Goal: Information Seeking & Learning: Learn about a topic

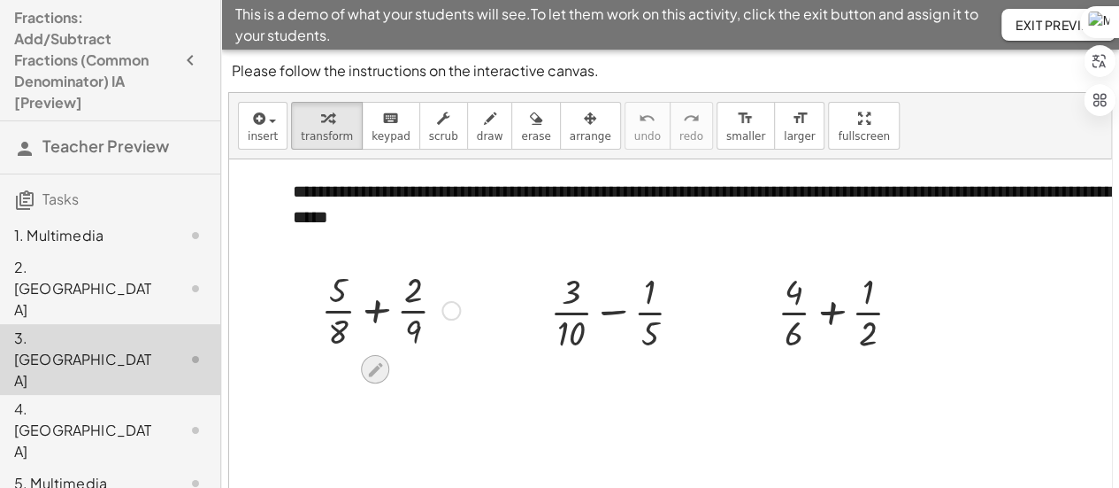
click at [373, 362] on icon at bounding box center [375, 369] width 19 height 19
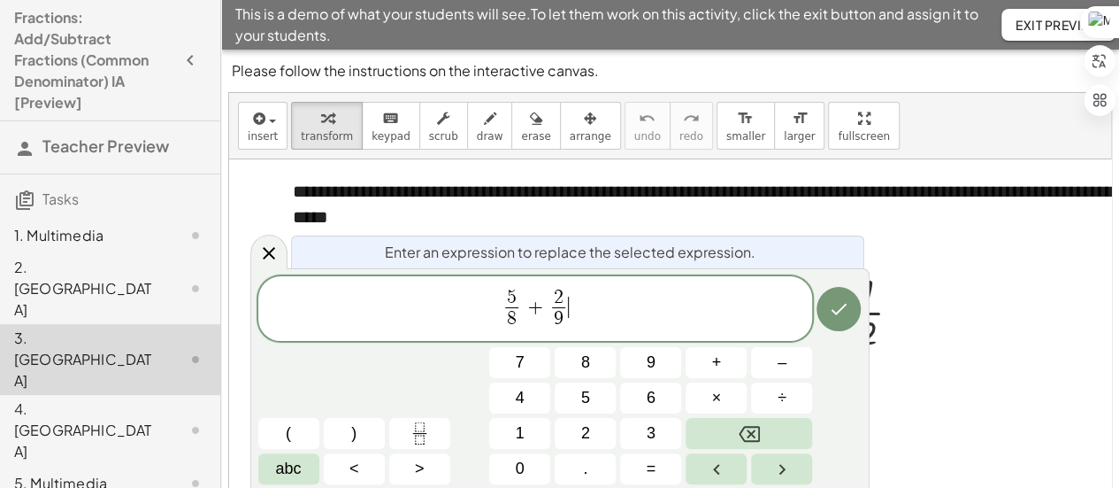
click at [619, 314] on span "5 8 ​ + 2 9 ​ ​" at bounding box center [535, 310] width 555 height 47
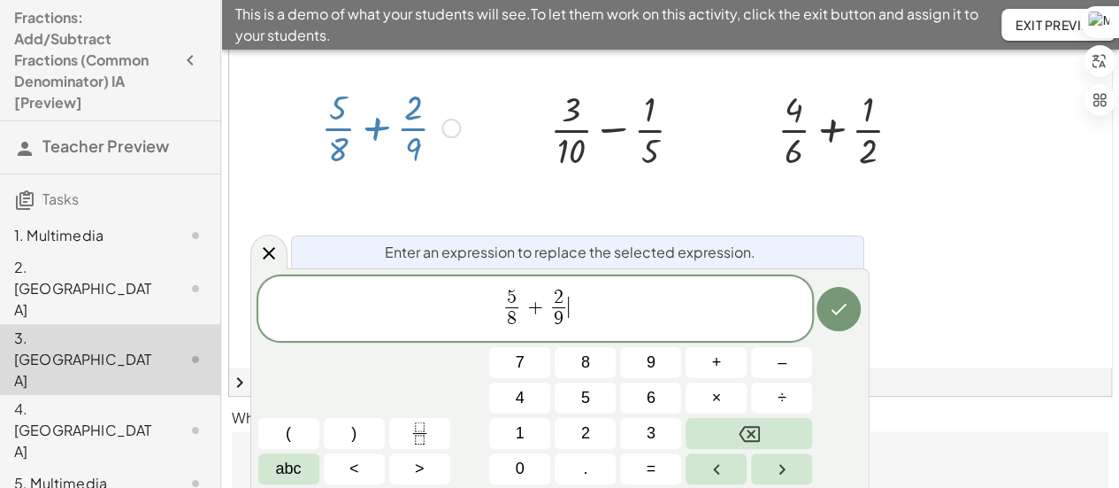
scroll to position [180, 0]
click at [516, 301] on span "5 ​" at bounding box center [511, 297] width 13 height 19
click at [726, 397] on button "×" at bounding box center [716, 397] width 61 height 31
click at [526, 319] on span "8 ​" at bounding box center [513, 319] width 34 height 24
click at [719, 406] on span "×" at bounding box center [717, 398] width 10 height 24
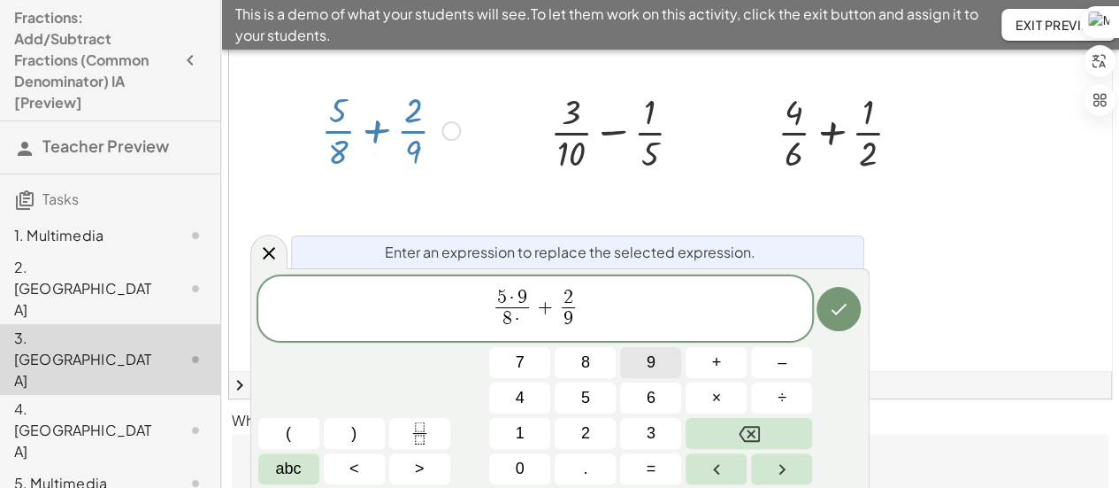
click at [657, 364] on button "9" at bounding box center [650, 362] width 61 height 31
click at [589, 325] on span "5 · 9 8 · 9 ​ + 2 9 ​ ​" at bounding box center [535, 310] width 555 height 47
click at [568, 299] on span "2" at bounding box center [569, 297] width 10 height 19
click at [576, 296] on span "2 9 ​ ​" at bounding box center [568, 309] width 21 height 43
click at [573, 297] on span "2 ​" at bounding box center [568, 297] width 13 height 19
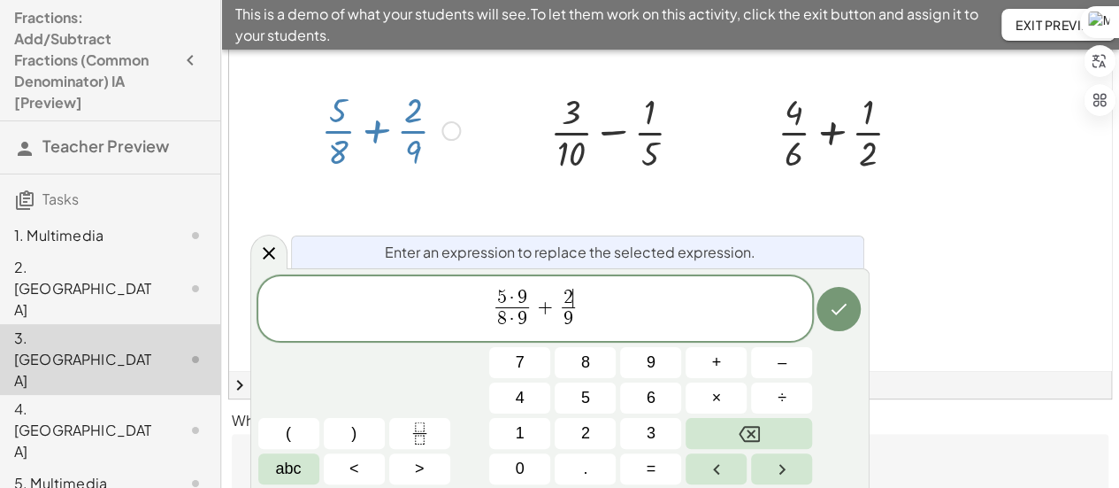
click at [573, 297] on span "2 ​" at bounding box center [568, 297] width 13 height 19
click at [717, 404] on span "×" at bounding box center [717, 398] width 10 height 24
click at [592, 369] on button "8" at bounding box center [585, 362] width 61 height 31
click at [582, 324] on span "9" at bounding box center [569, 319] width 34 height 24
click at [726, 406] on button "×" at bounding box center [716, 397] width 61 height 31
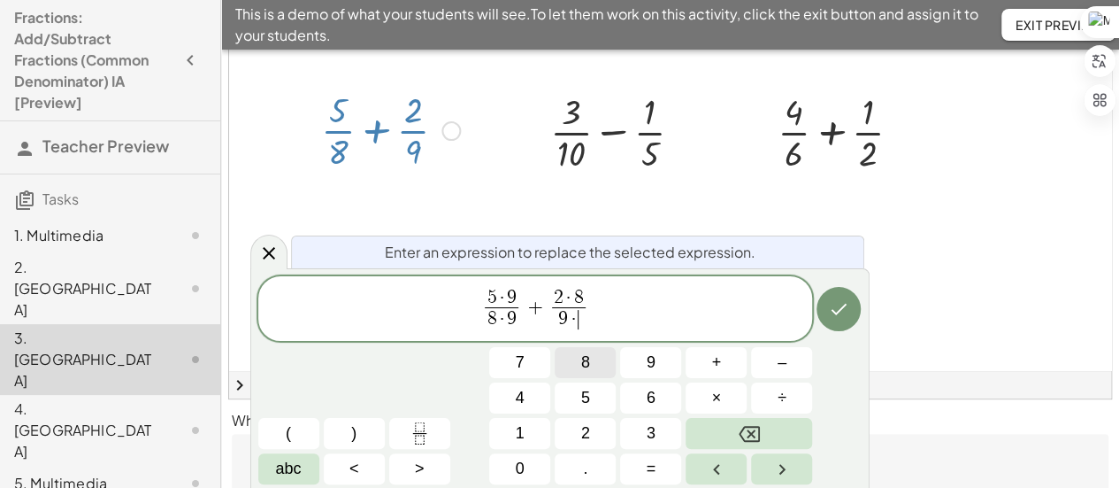
click at [598, 358] on button "8" at bounding box center [585, 362] width 61 height 31
click at [846, 316] on icon "Done" at bounding box center [838, 308] width 21 height 21
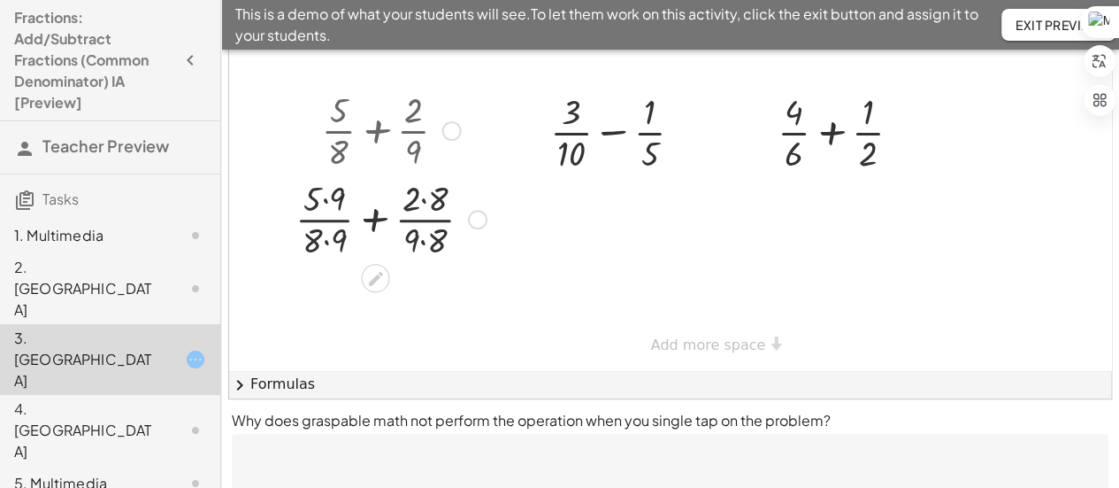
click at [331, 202] on div at bounding box center [391, 217] width 209 height 88
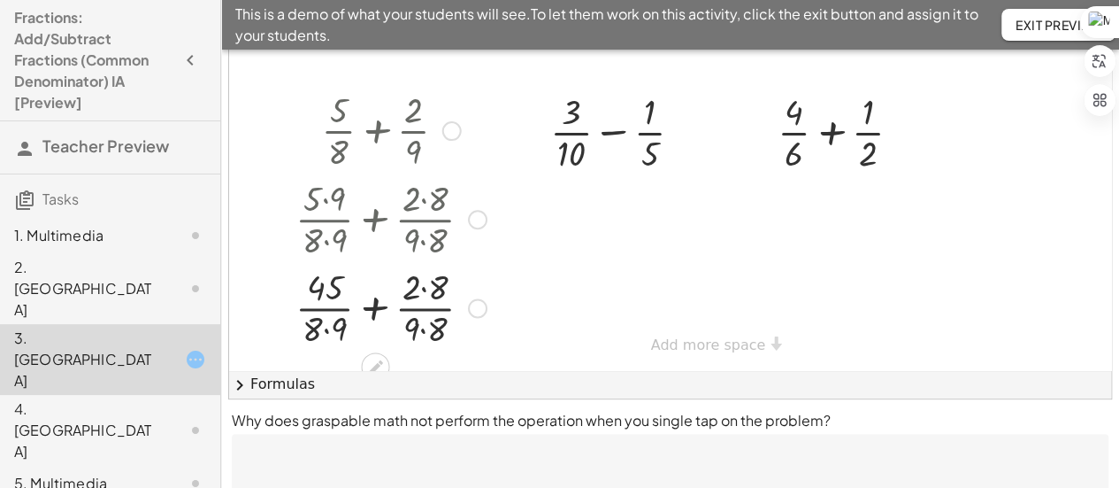
click at [426, 199] on div at bounding box center [391, 217] width 209 height 88
click at [428, 278] on div at bounding box center [391, 306] width 209 height 88
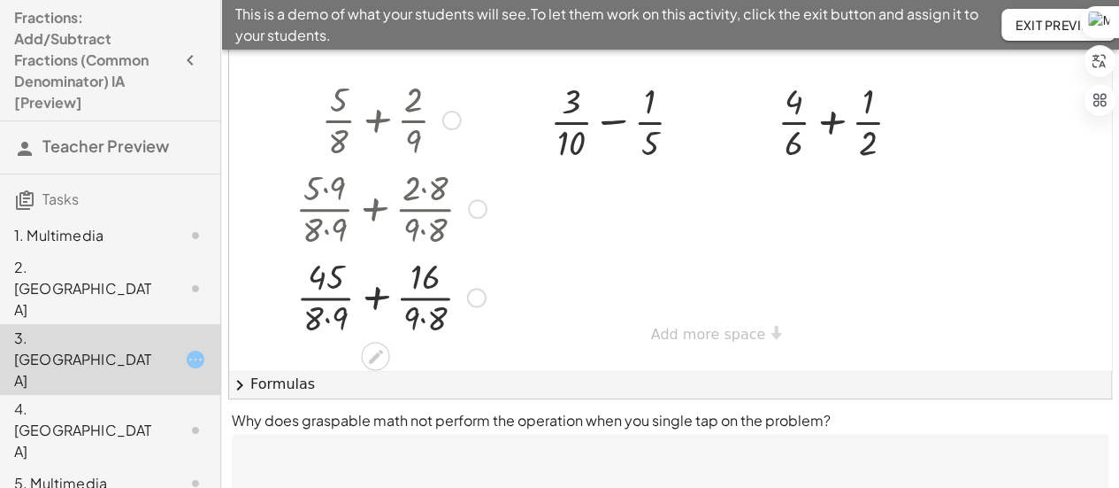
scroll to position [23, 0]
click at [329, 309] on div at bounding box center [391, 295] width 209 height 88
click at [425, 298] on div at bounding box center [391, 295] width 209 height 88
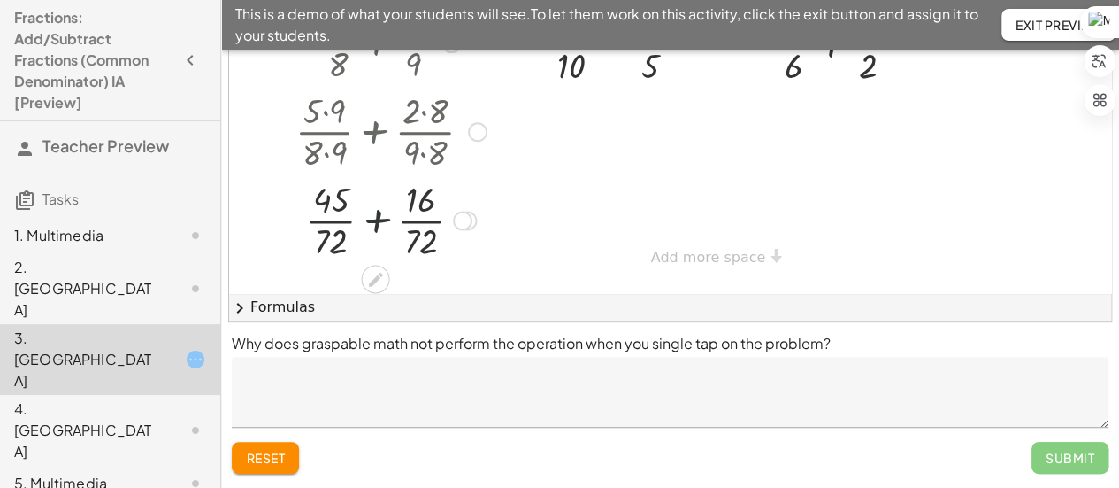
click at [381, 206] on div at bounding box center [391, 218] width 209 height 88
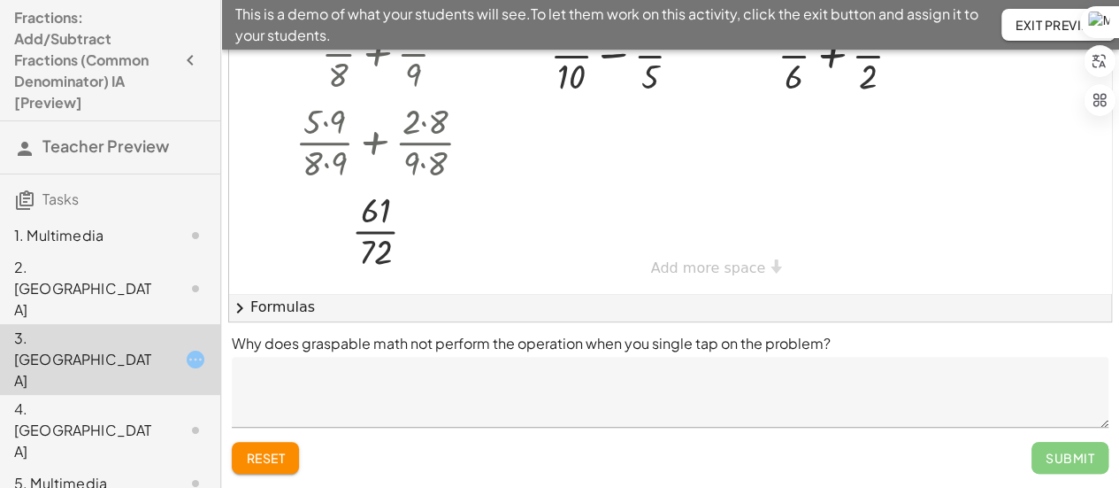
scroll to position [2, 0]
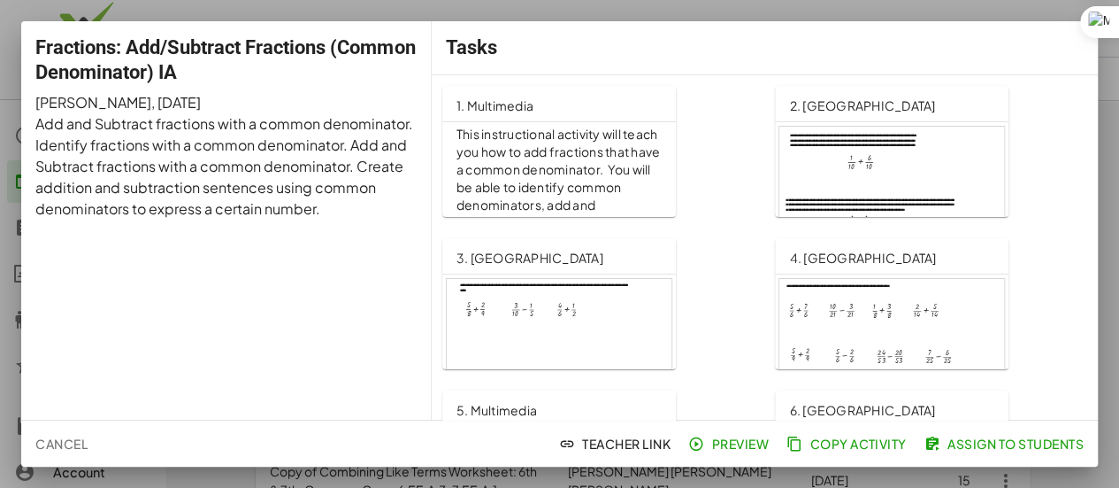
click at [727, 443] on span "Preview" at bounding box center [730, 443] width 77 height 16
click at [659, 12] on div at bounding box center [559, 244] width 1119 height 488
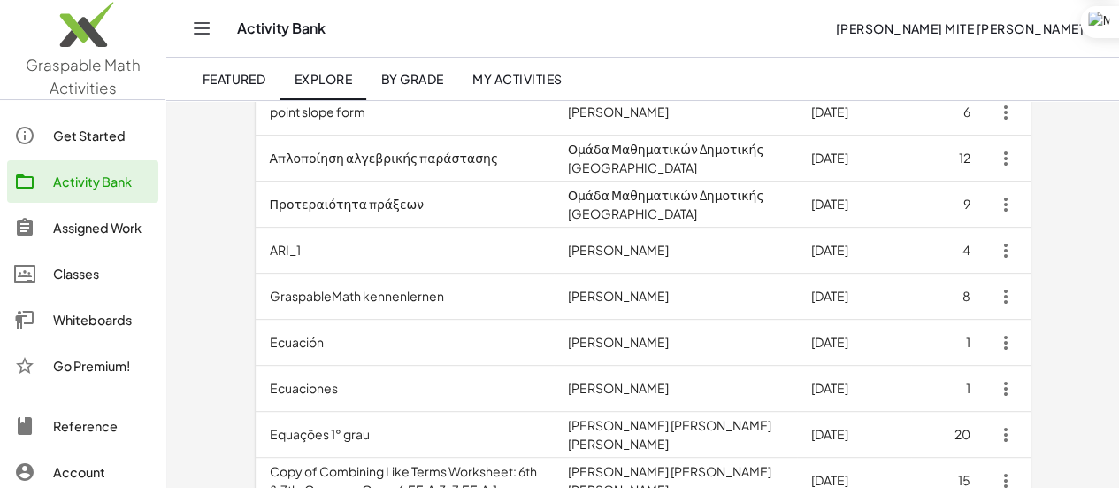
click at [659, 12] on div "Activity Bank Mario Michael Mite Martinez" at bounding box center [643, 28] width 911 height 57
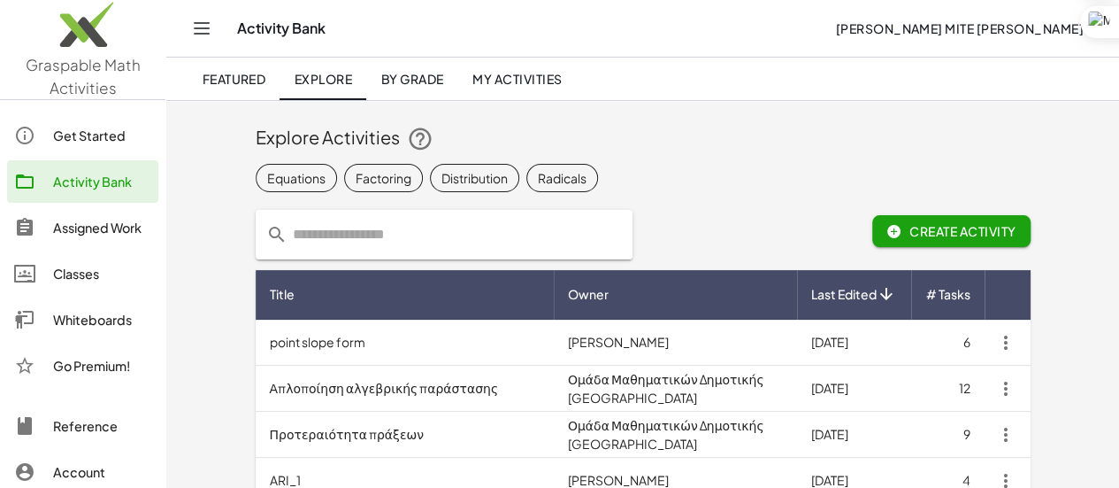
click at [406, 227] on input "text" at bounding box center [455, 235] width 335 height 50
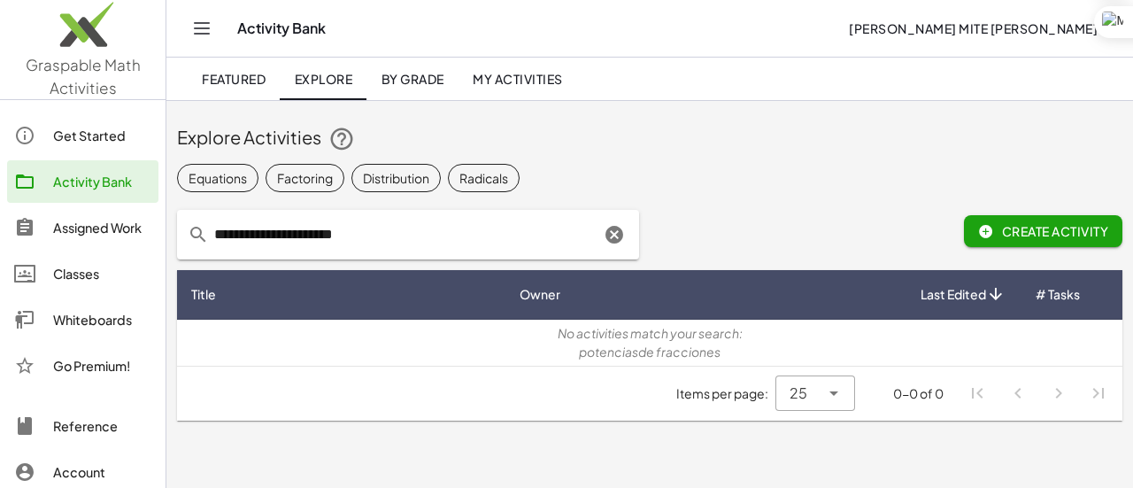
click at [366, 238] on input "**********" at bounding box center [404, 235] width 391 height 50
click at [389, 238] on input "**********" at bounding box center [404, 235] width 391 height 50
type input "*"
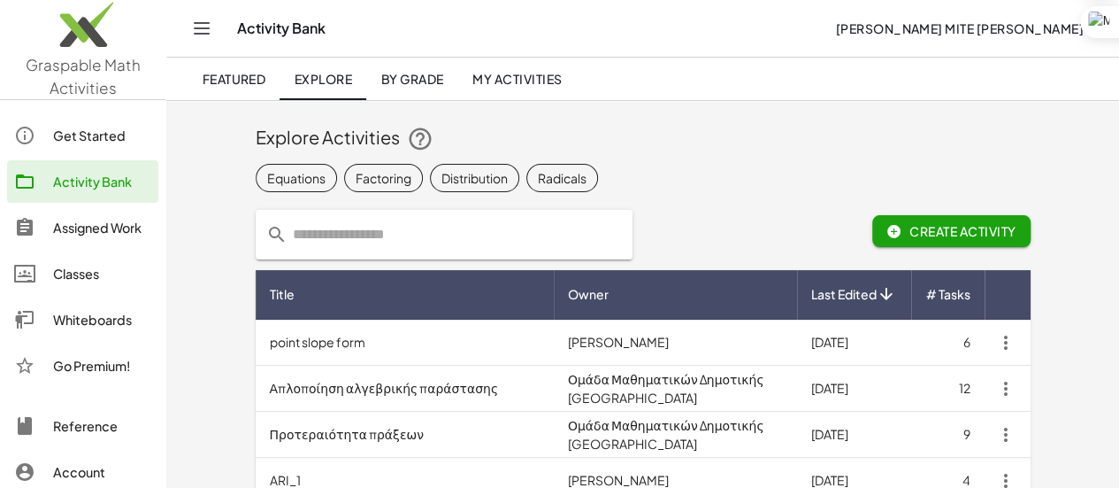
paste input "**********"
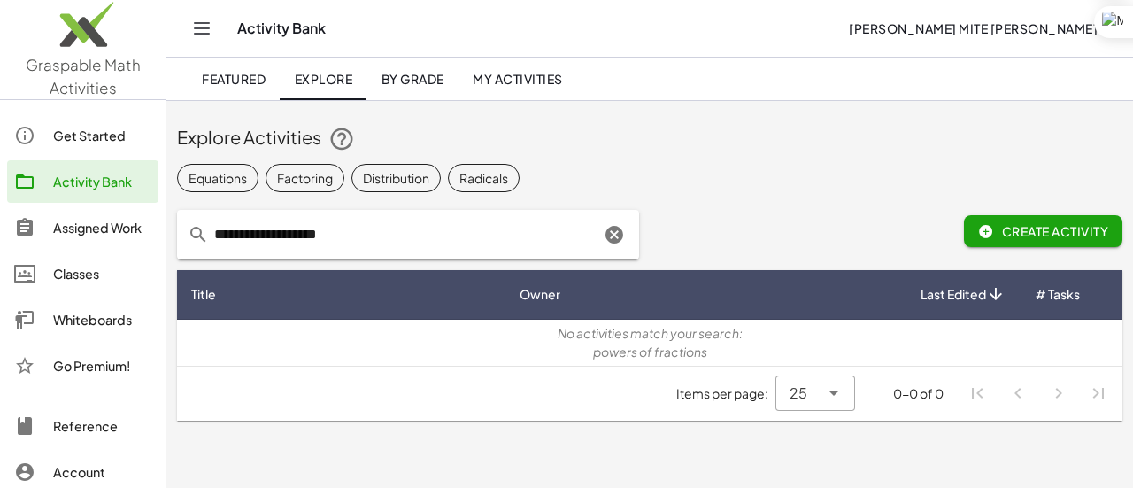
click at [214, 233] on input "**********" at bounding box center [404, 235] width 391 height 50
click at [376, 230] on input "**********" at bounding box center [404, 235] width 391 height 50
type input "*"
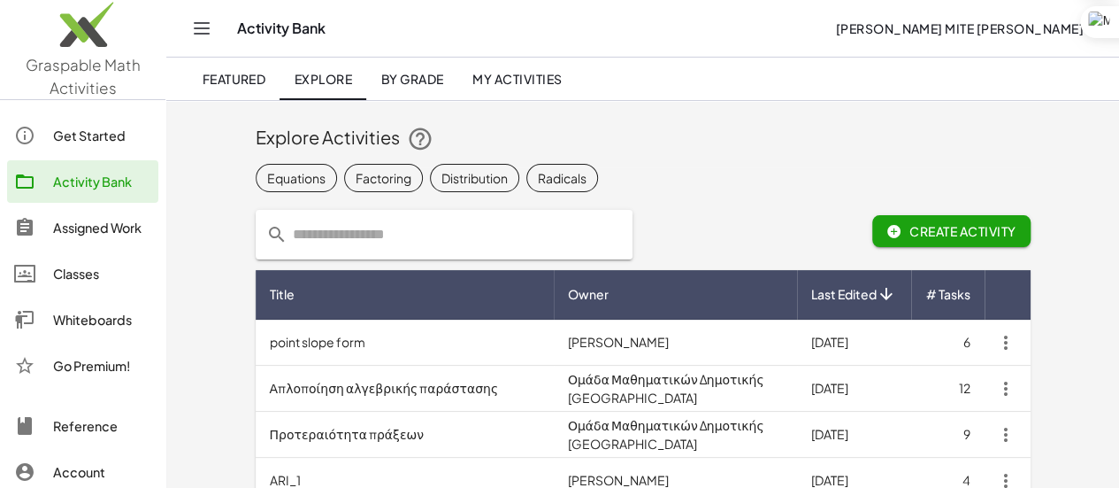
paste input "**********"
type input "**********"
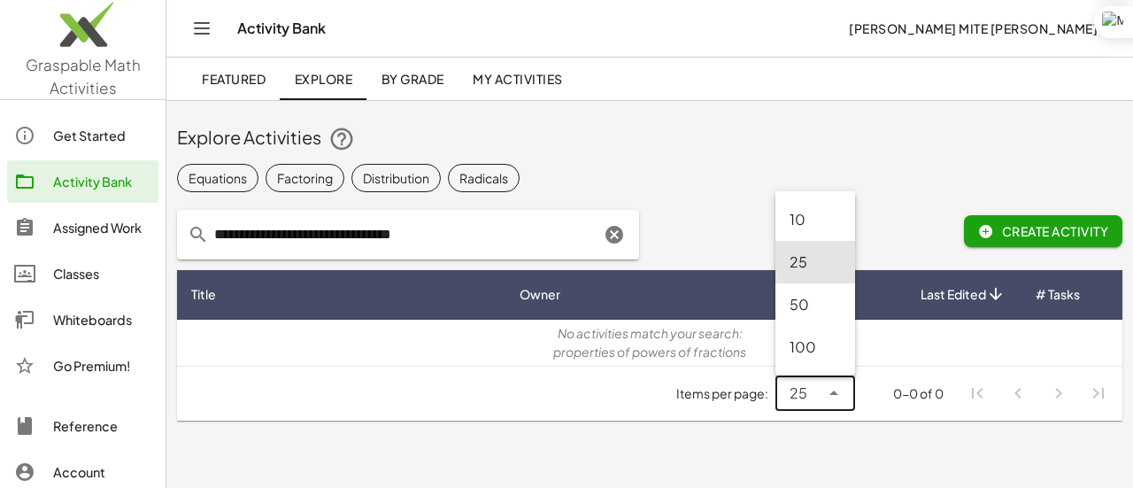
click at [837, 399] on icon at bounding box center [833, 392] width 21 height 21
click at [821, 313] on div "50" at bounding box center [814, 304] width 51 height 21
click at [835, 396] on icon at bounding box center [833, 392] width 21 height 21
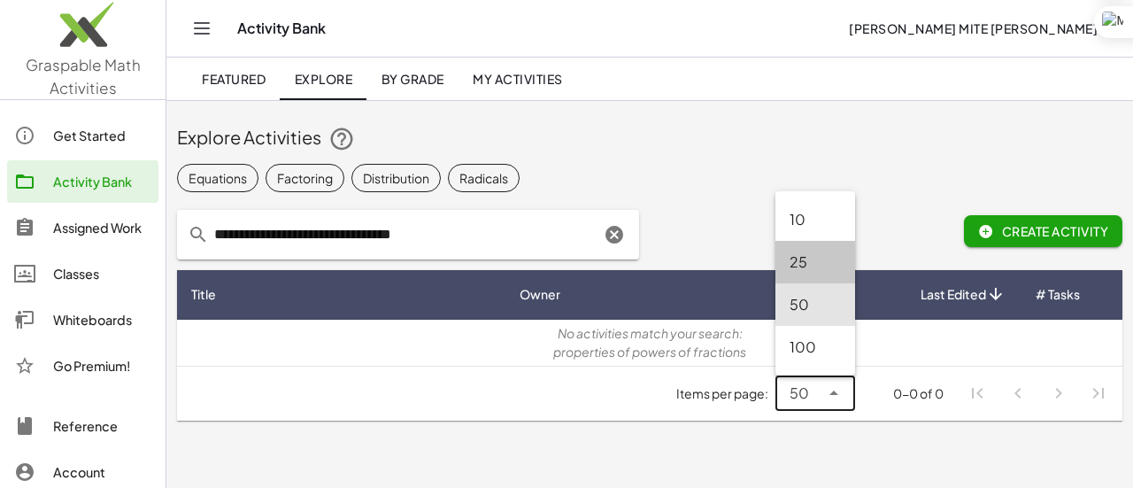
click at [809, 252] on div "25" at bounding box center [814, 261] width 51 height 21
type input "**"
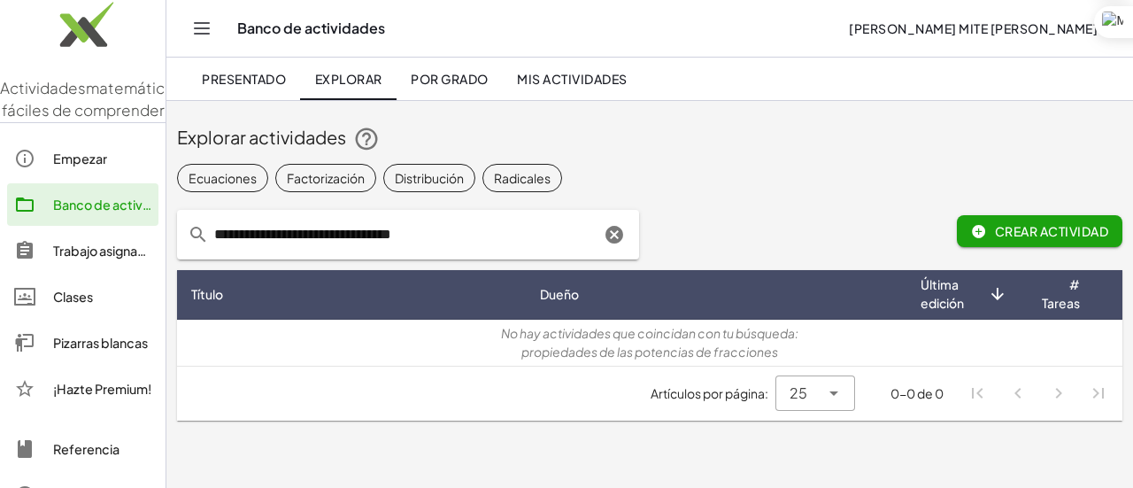
click at [461, 230] on input "**********" at bounding box center [404, 235] width 391 height 50
type input "*"
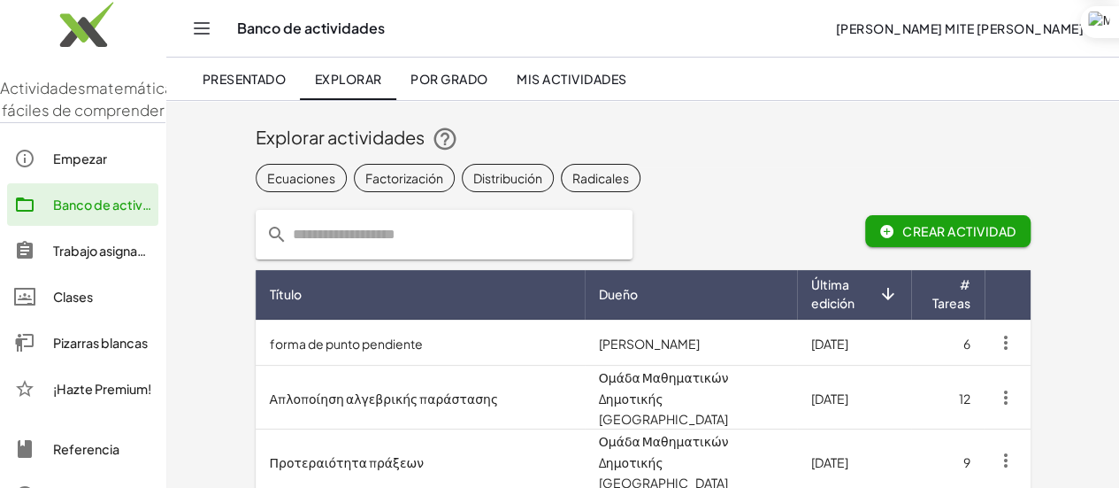
paste input "**********"
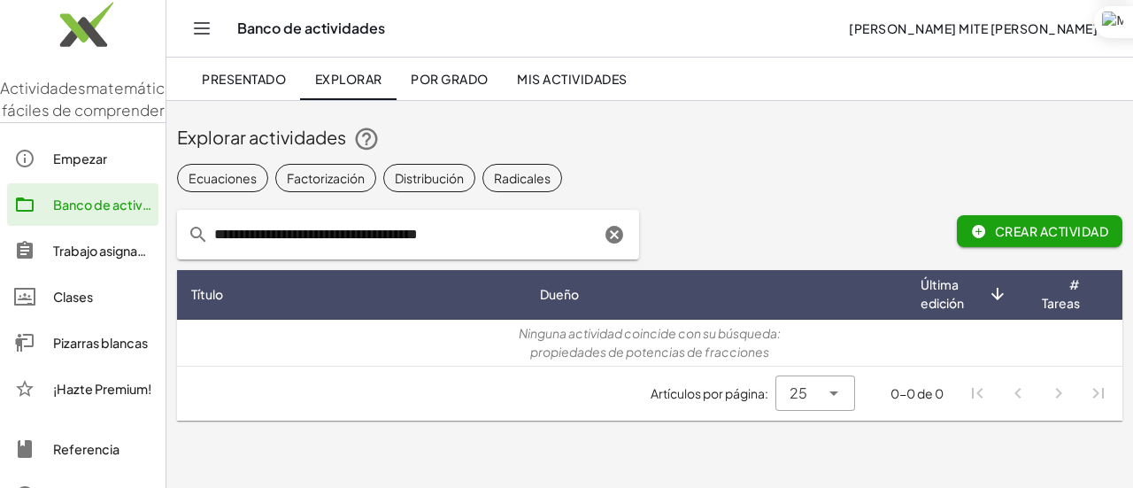
click at [326, 235] on input "**********" at bounding box center [404, 235] width 391 height 50
click at [391, 237] on input "**********" at bounding box center [404, 235] width 391 height 50
type input "*********"
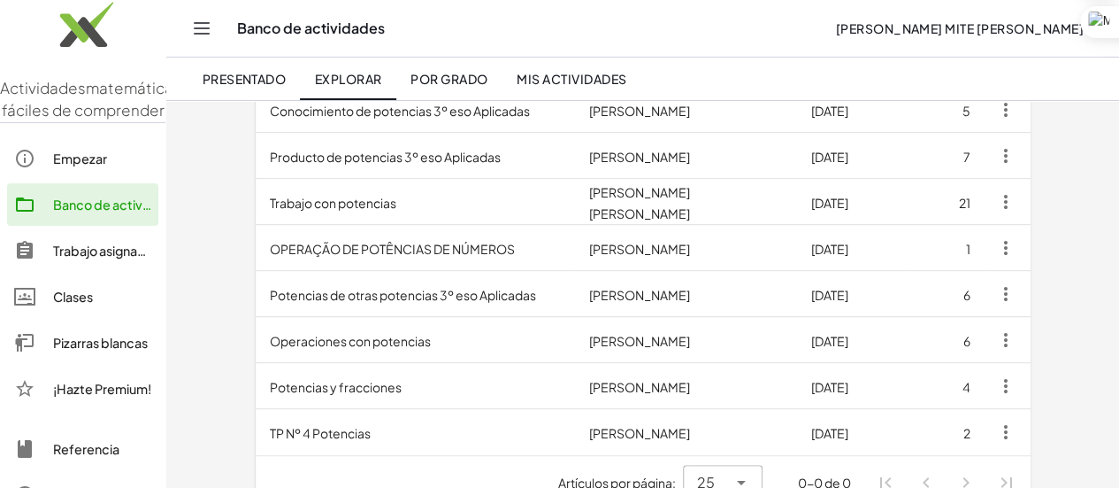
scroll to position [357, 0]
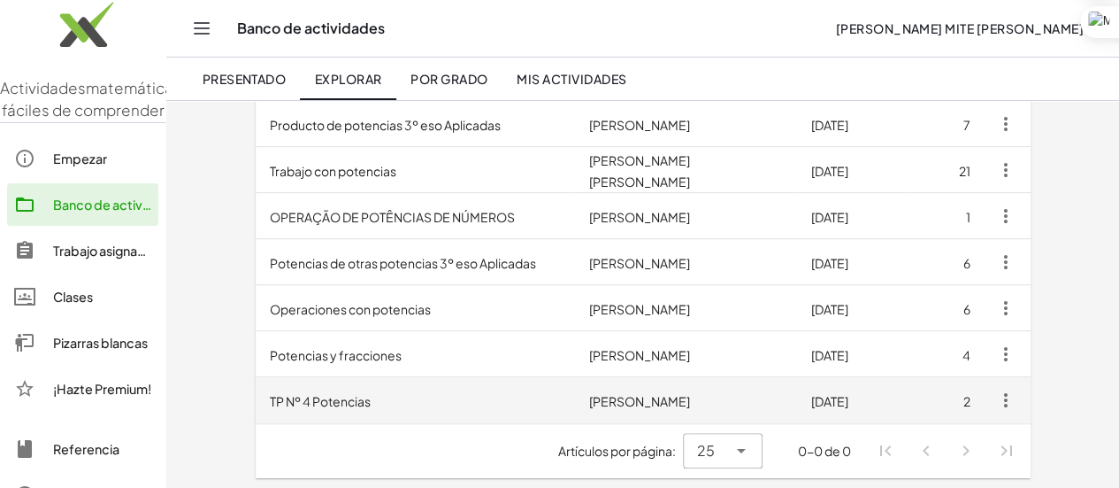
click at [294, 399] on td "TP Nº 4 Potencias" at bounding box center [416, 400] width 320 height 46
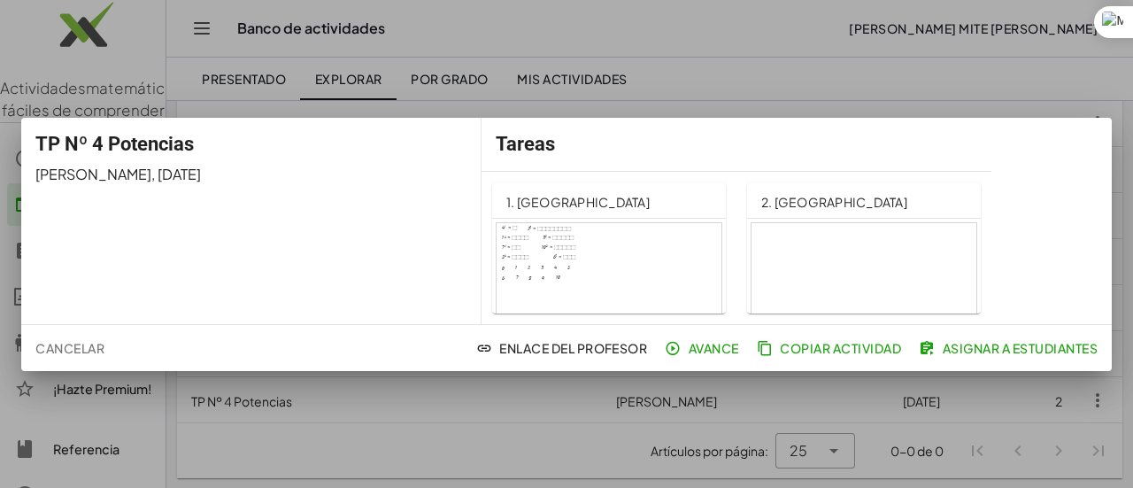
click at [588, 259] on div at bounding box center [608, 286] width 225 height 127
click at [864, 91] on div at bounding box center [566, 244] width 1133 height 488
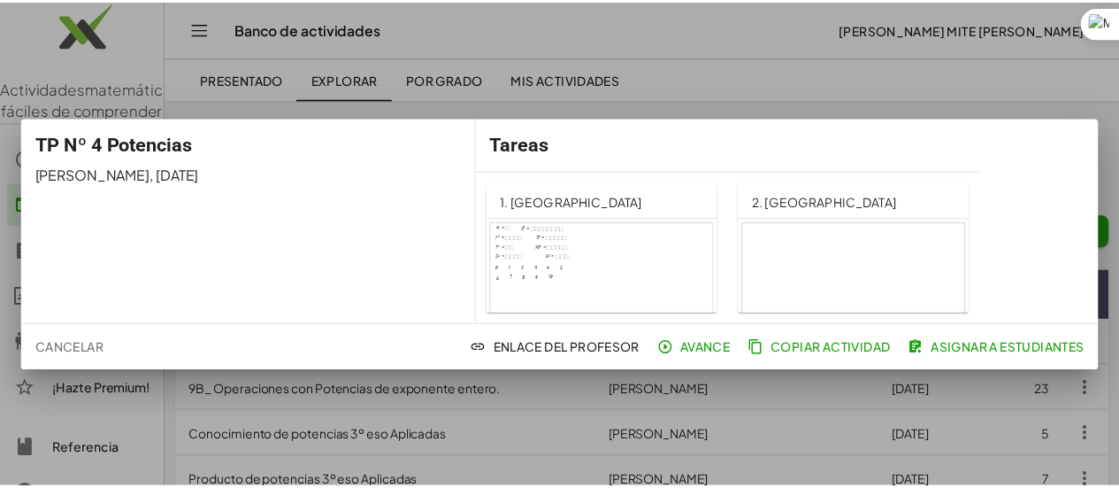
scroll to position [357, 0]
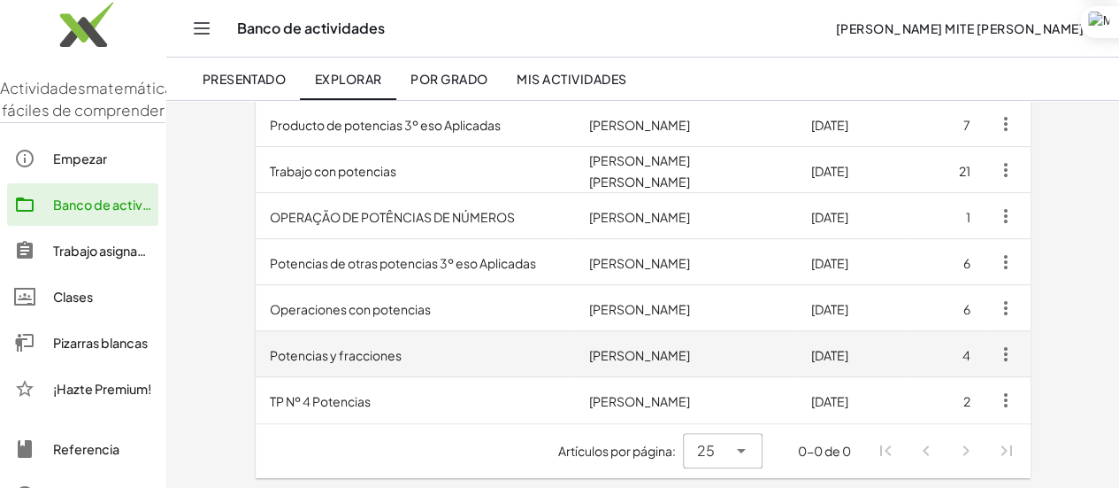
click at [391, 358] on td "Potencias y fracciones" at bounding box center [416, 354] width 320 height 46
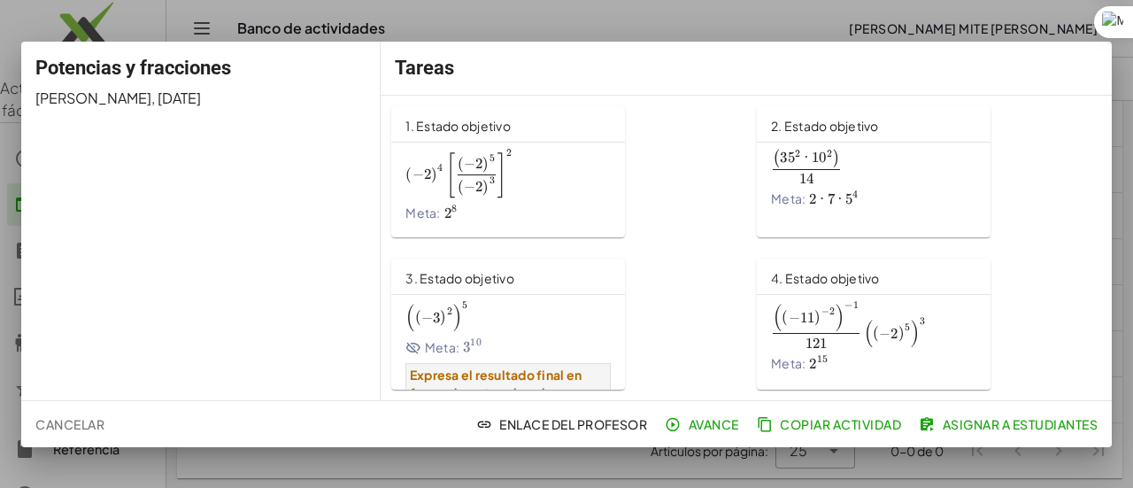
click at [616, 19] on div at bounding box center [566, 244] width 1133 height 488
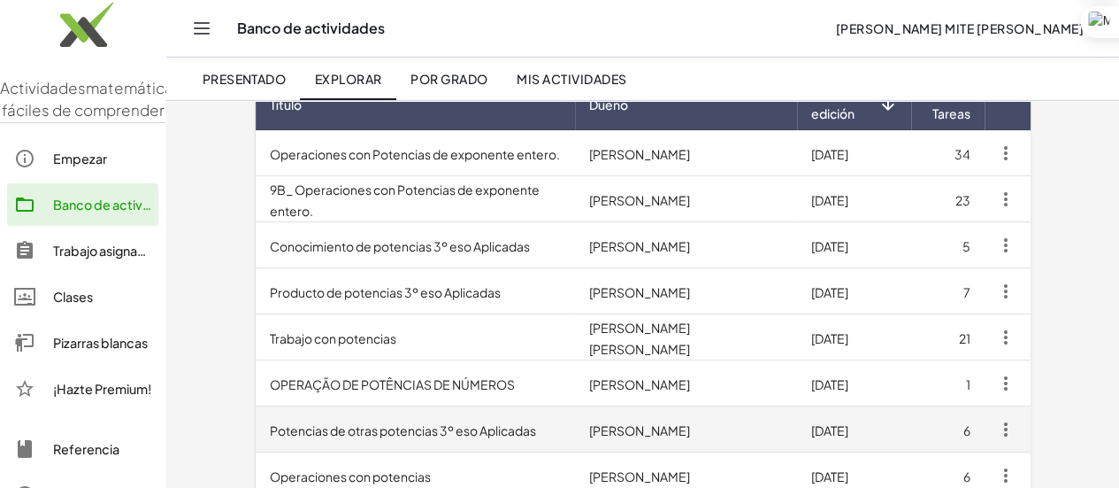
scroll to position [188, 0]
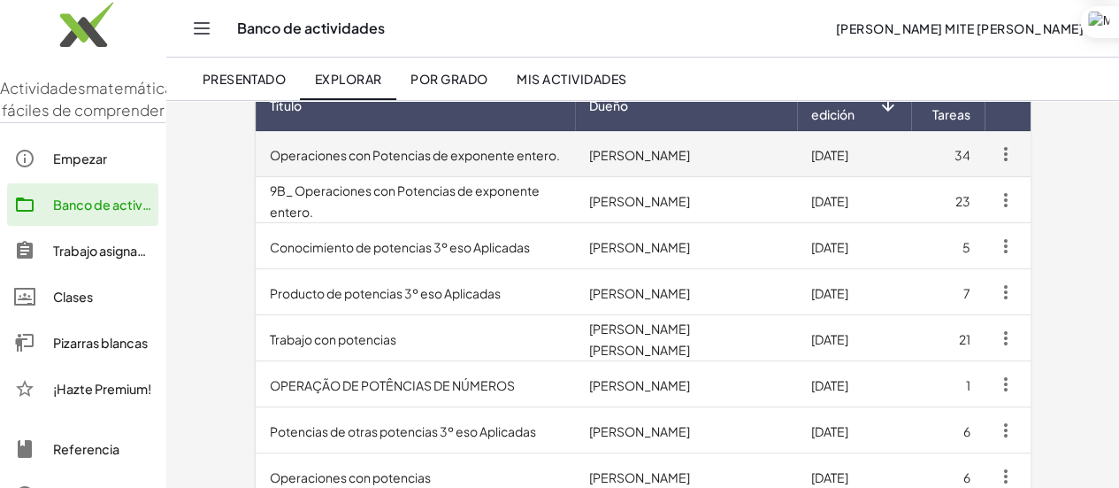
click at [449, 154] on font "Operaciones con Potencias de exponente entero." at bounding box center [415, 154] width 290 height 16
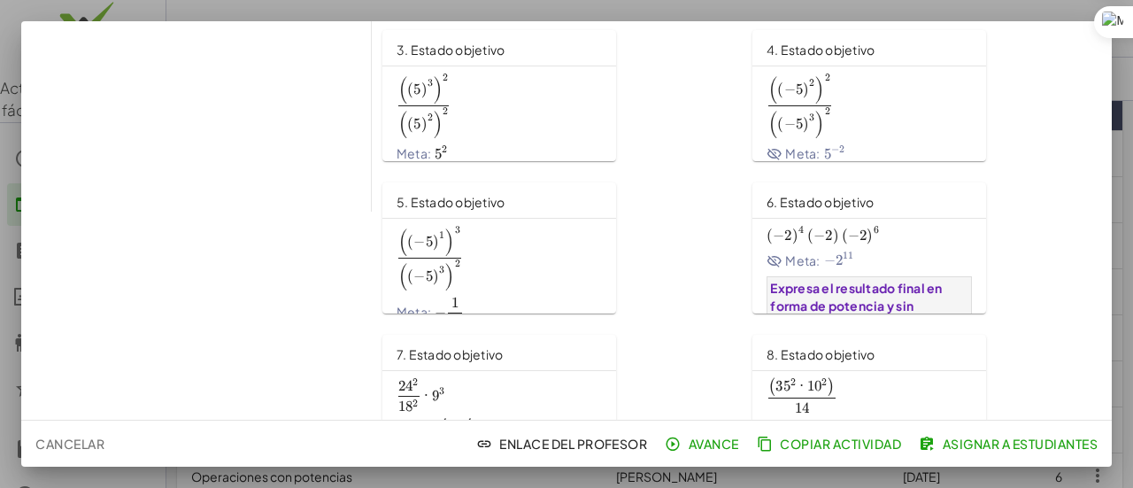
scroll to position [204, 0]
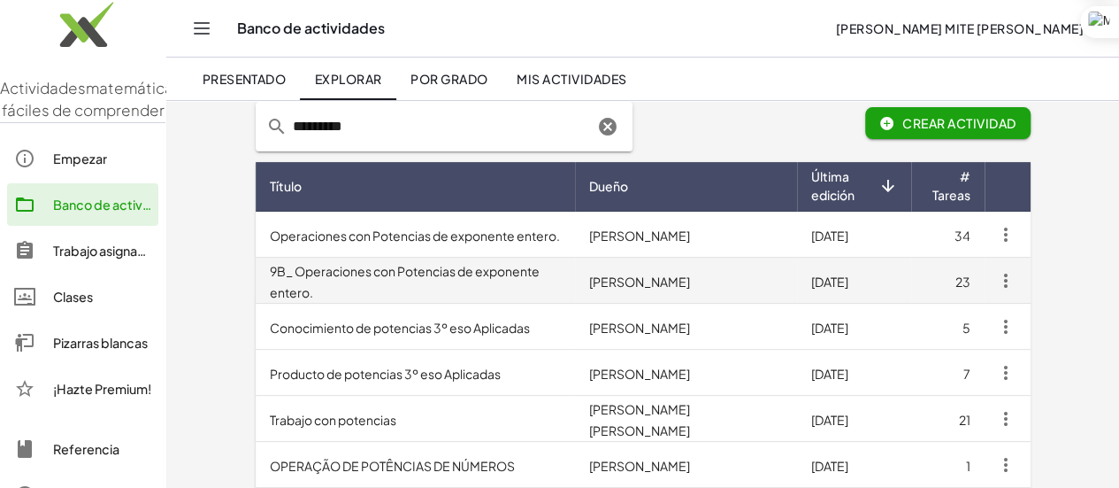
scroll to position [100, 0]
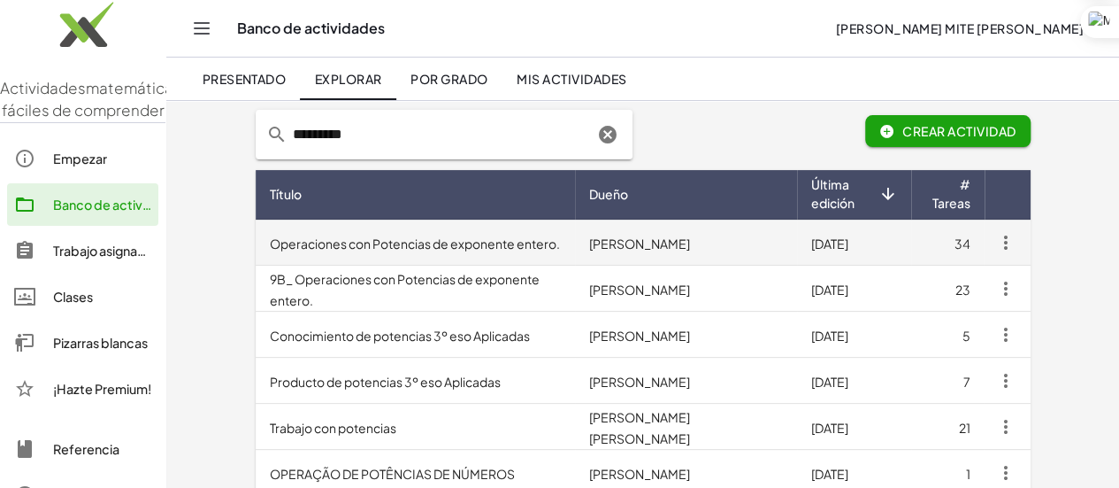
click at [411, 239] on font "Operaciones con Potencias de exponente entero." at bounding box center [415, 243] width 290 height 16
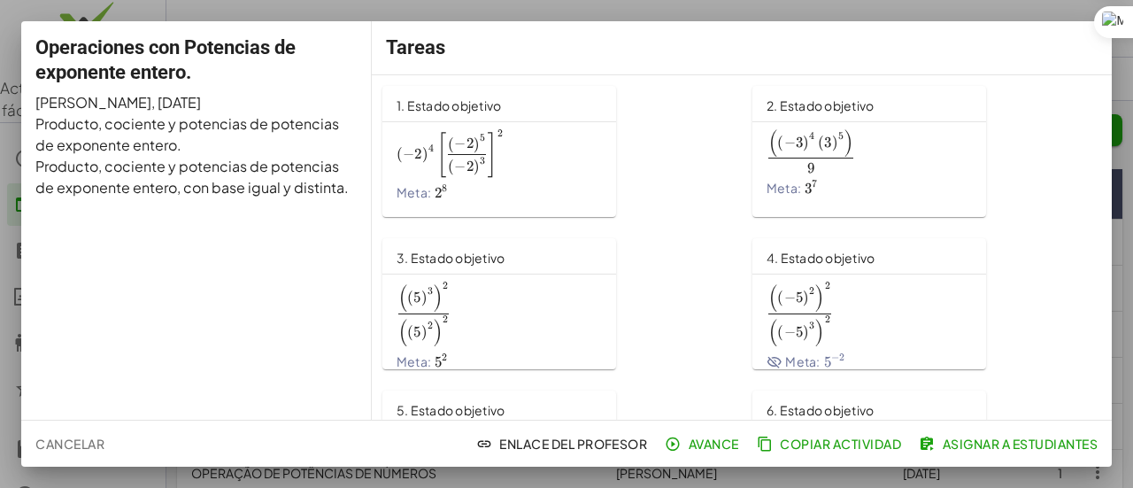
click at [337, 7] on div at bounding box center [566, 244] width 1133 height 488
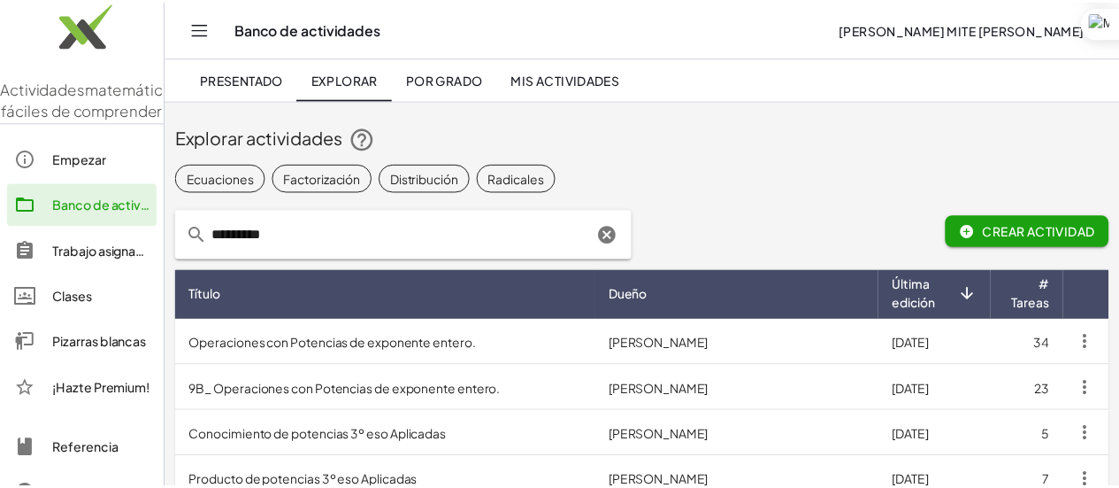
scroll to position [100, 0]
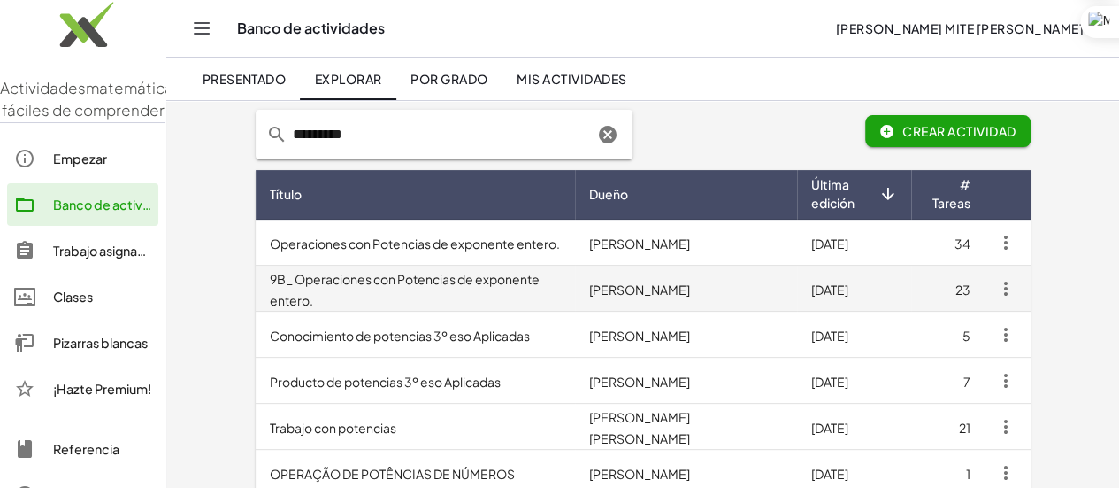
click at [287, 289] on font "9B_ Operaciones con Potencias de exponente entero." at bounding box center [405, 289] width 270 height 37
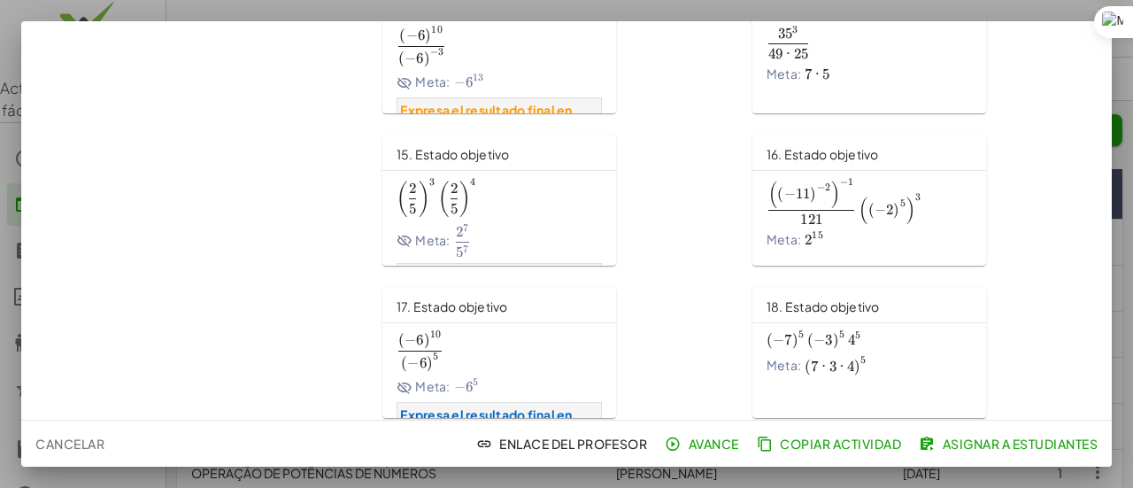
scroll to position [1014, 0]
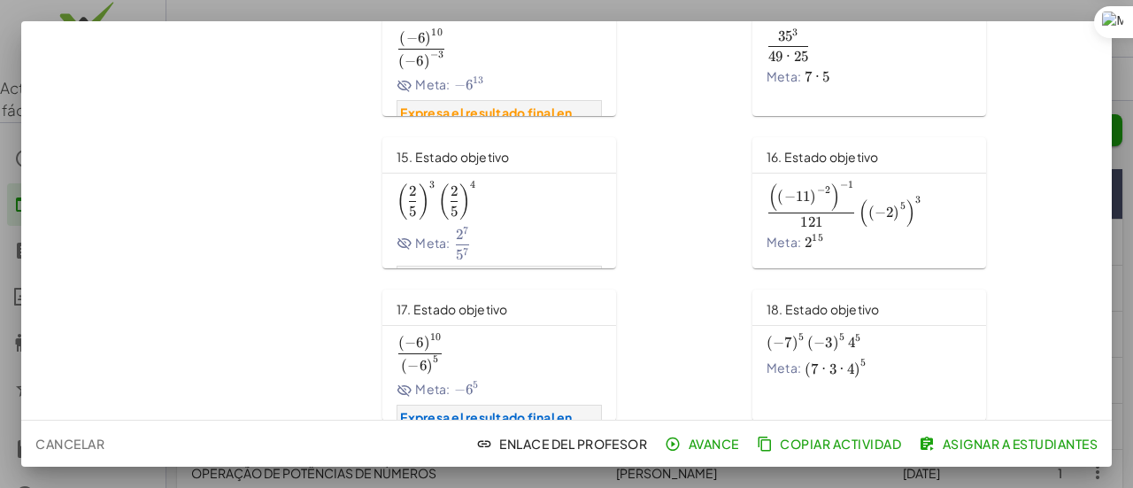
click at [493, 195] on span "( 2 5 ) 3 ( 2 5 ) 4 \izquierda(\frac{2}{5}\derecha)^3\izquierda(\frac{2}{5}\der…" at bounding box center [498, 200] width 205 height 39
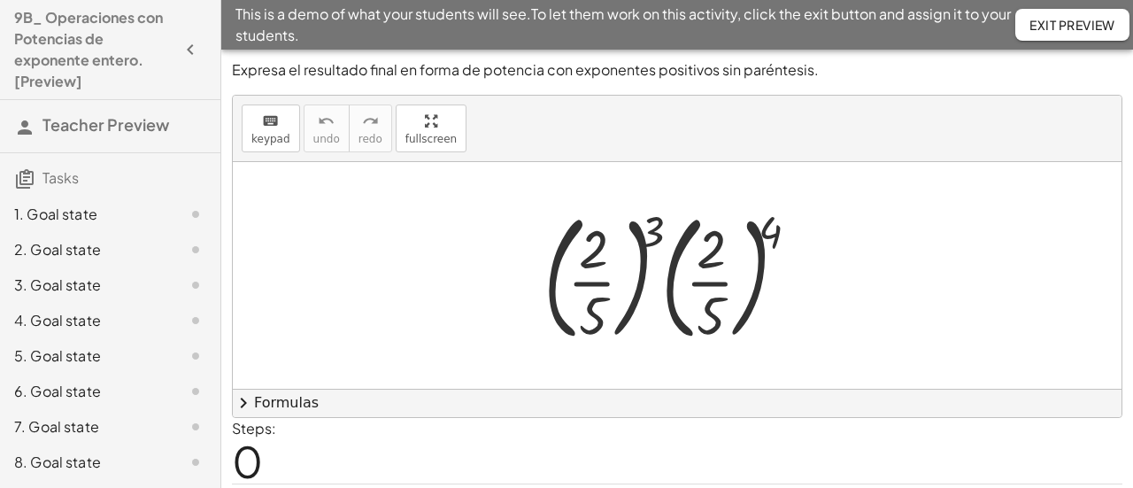
click at [660, 171] on div at bounding box center [677, 275] width 888 height 227
click at [648, 227] on div at bounding box center [676, 275] width 285 height 147
click at [671, 231] on div at bounding box center [676, 275] width 285 height 147
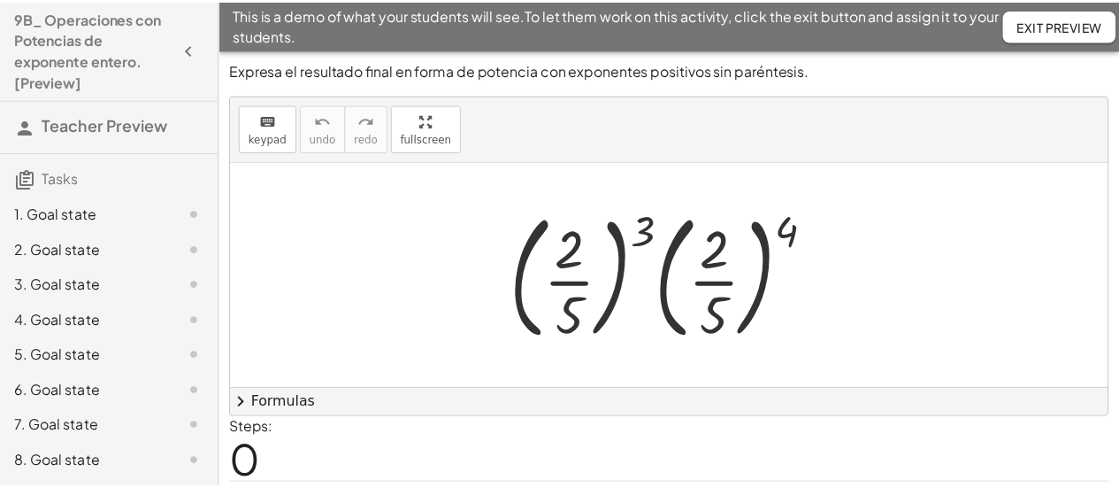
scroll to position [51, 0]
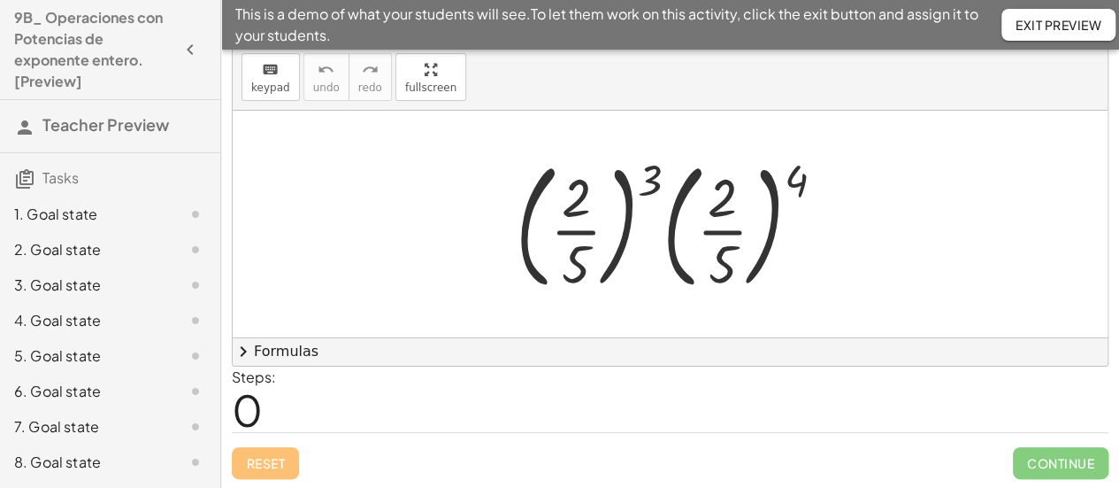
click at [765, 244] on div at bounding box center [677, 223] width 341 height 147
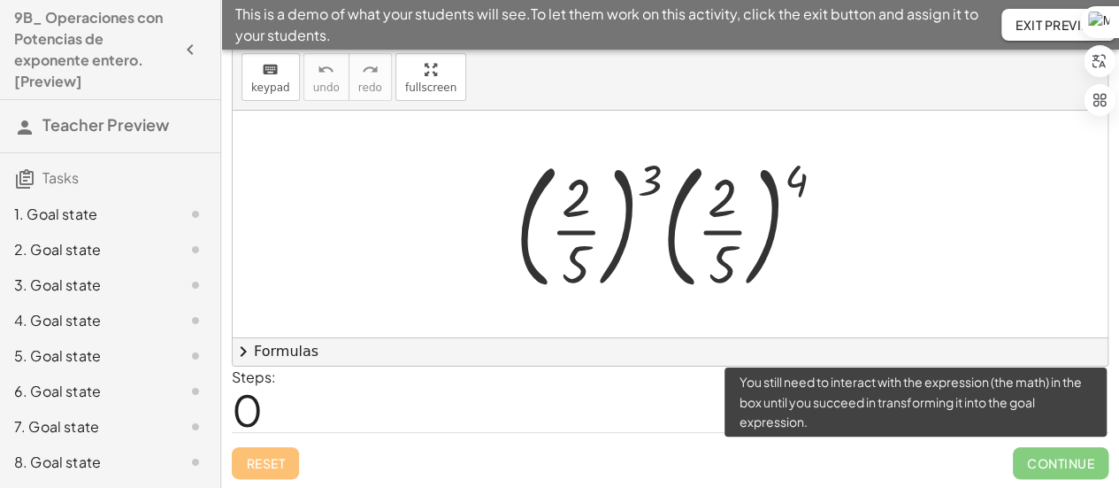
click at [1036, 465] on span "Continue" at bounding box center [1061, 463] width 96 height 32
click at [1044, 458] on span "Continue" at bounding box center [1061, 463] width 96 height 32
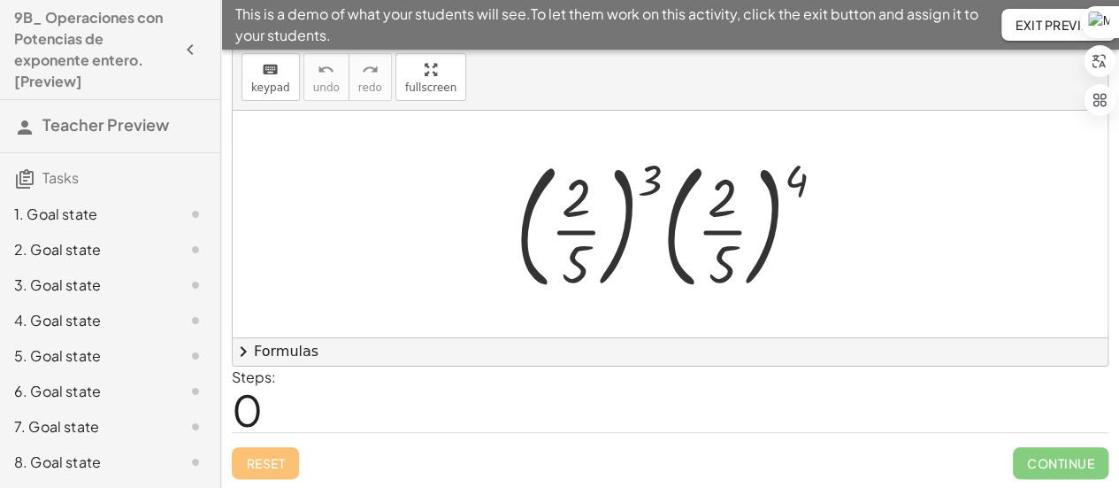
click at [256, 411] on span "0" at bounding box center [247, 409] width 31 height 54
click at [296, 349] on button "chevron_right Formulas" at bounding box center [670, 351] width 875 height 28
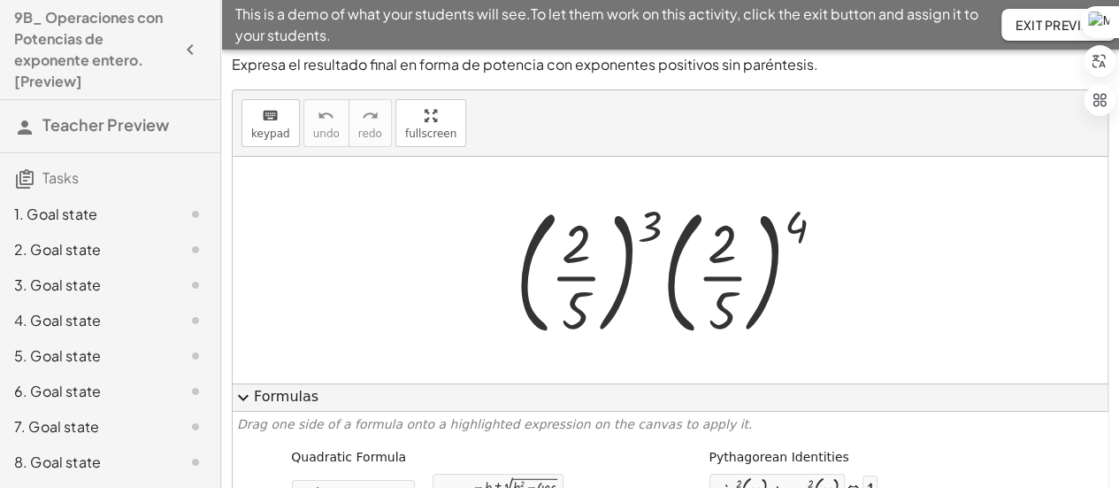
scroll to position [0, 0]
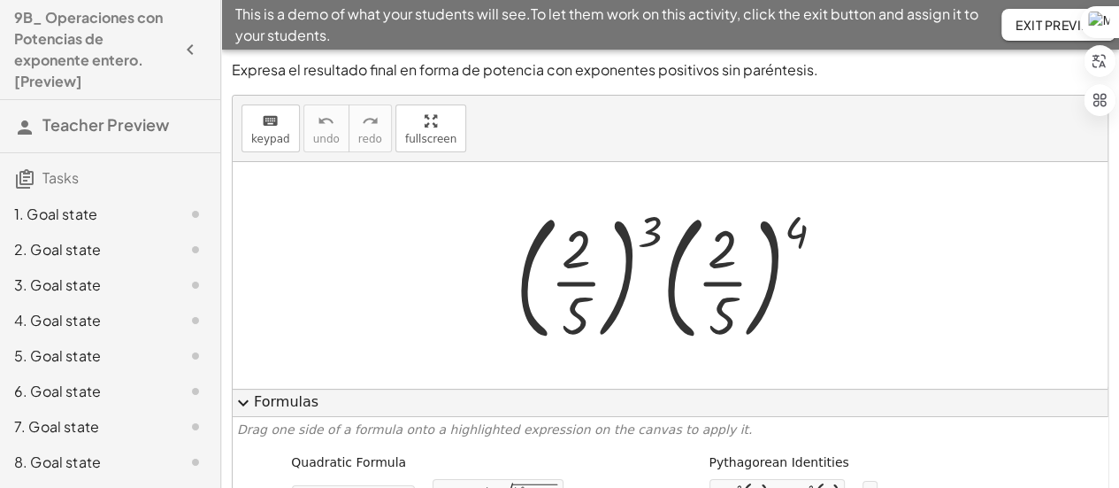
click at [603, 249] on div at bounding box center [677, 275] width 341 height 147
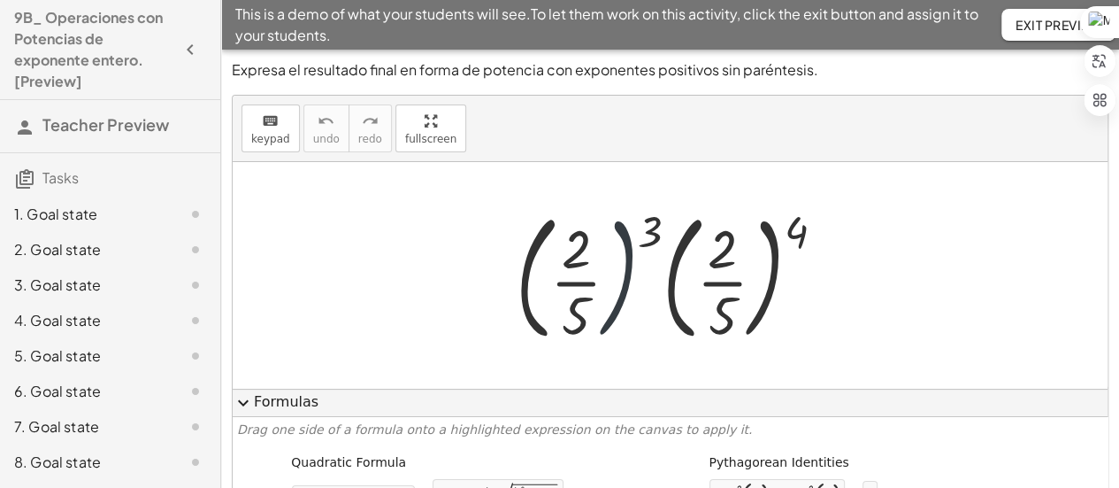
click at [603, 249] on div at bounding box center [677, 275] width 341 height 147
click at [619, 256] on div at bounding box center [677, 275] width 341 height 147
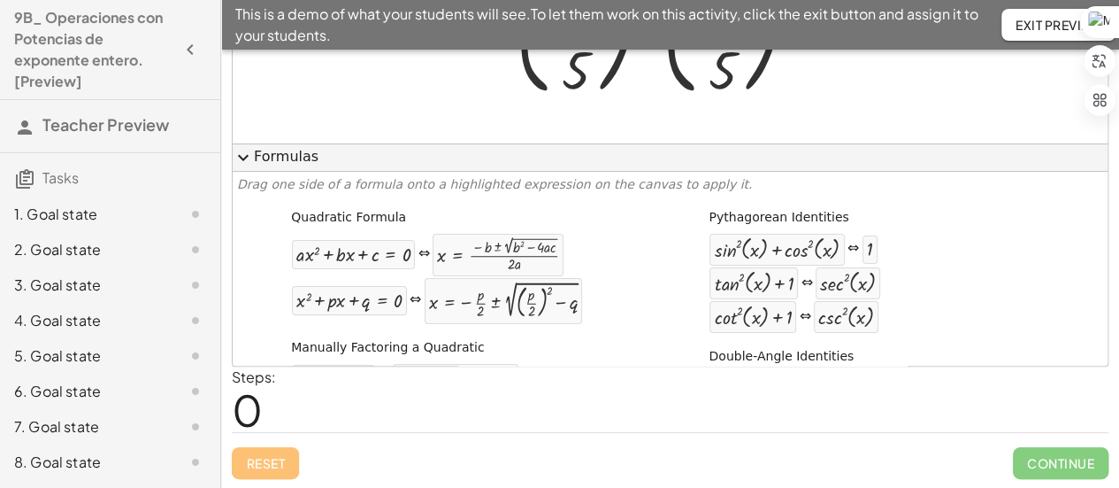
click at [288, 456] on div "Reset Continue" at bounding box center [670, 455] width 877 height 47
click at [277, 450] on div "Reset Continue" at bounding box center [670, 455] width 877 height 47
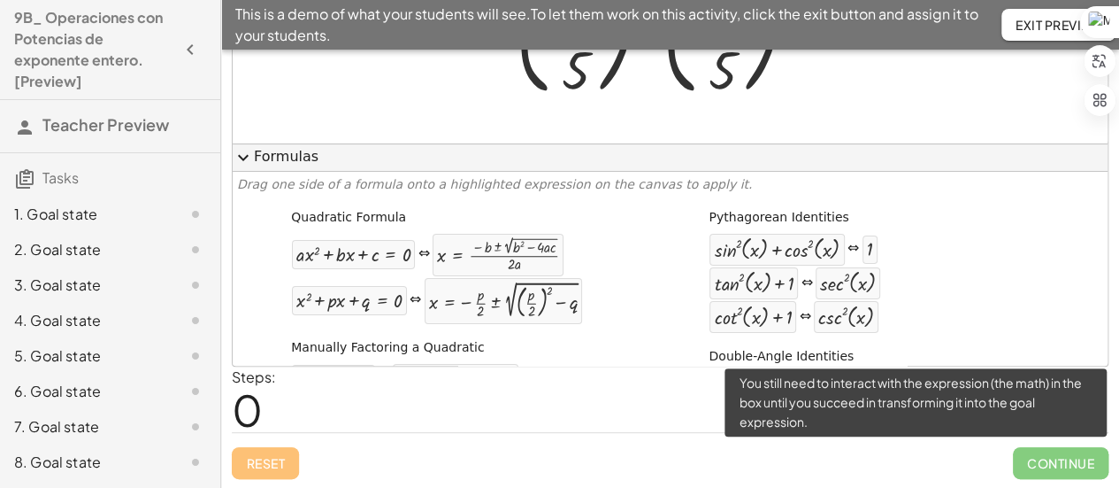
click at [1029, 461] on span "Continue" at bounding box center [1061, 463] width 96 height 32
click at [1039, 463] on span "Continue" at bounding box center [1061, 463] width 96 height 32
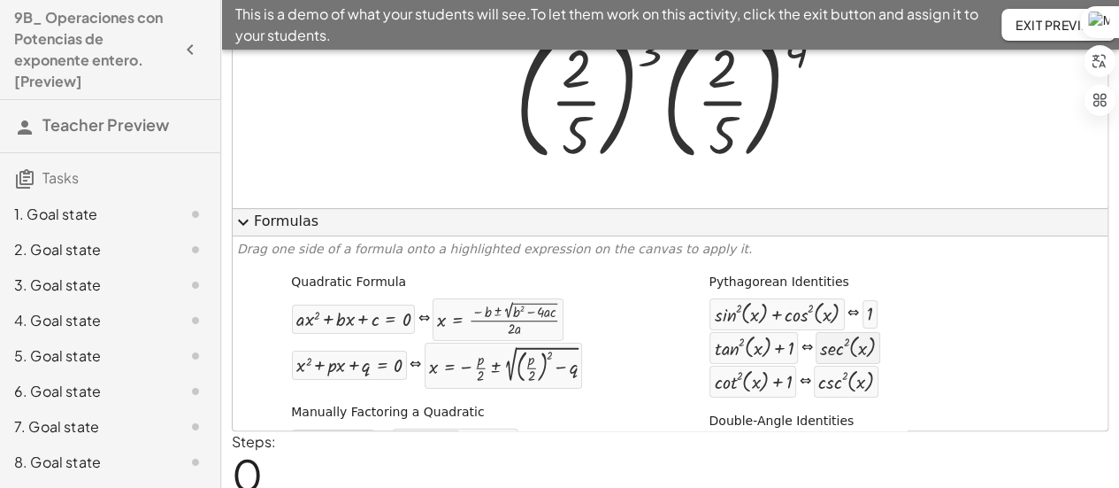
scroll to position [0, 0]
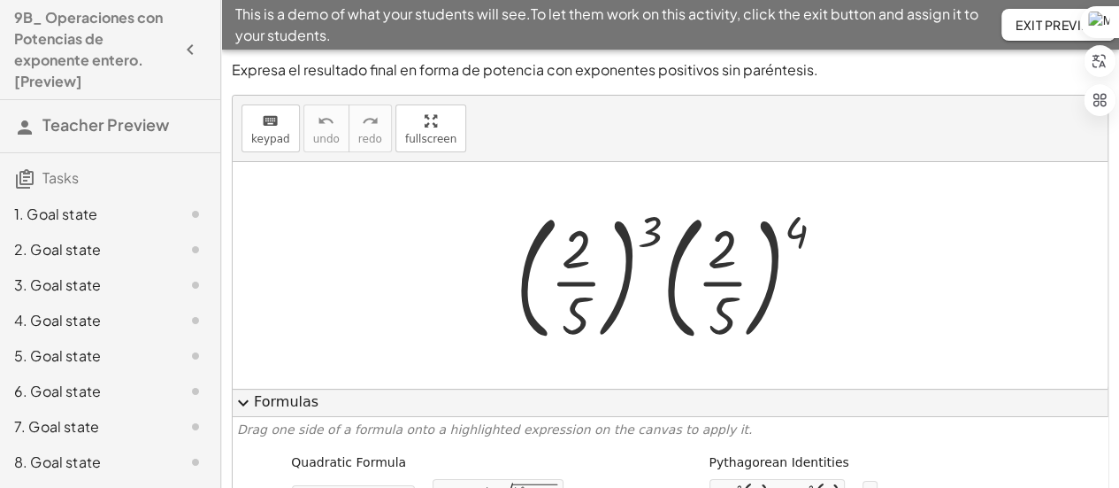
click at [588, 292] on div at bounding box center [677, 275] width 341 height 147
click at [592, 252] on div at bounding box center [677, 275] width 341 height 147
click at [650, 232] on div at bounding box center [677, 275] width 341 height 147
click at [584, 243] on div at bounding box center [677, 275] width 341 height 147
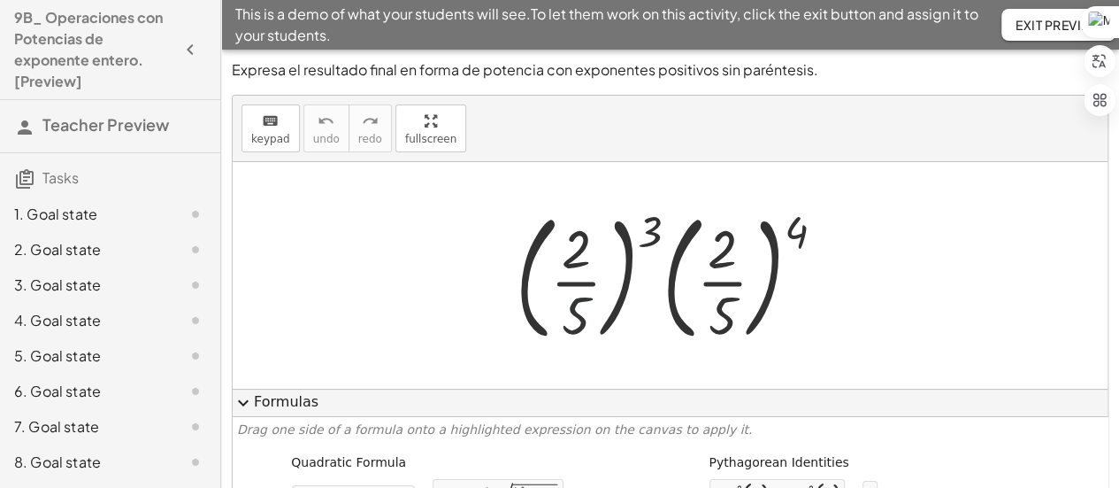
click at [573, 311] on div at bounding box center [677, 275] width 341 height 147
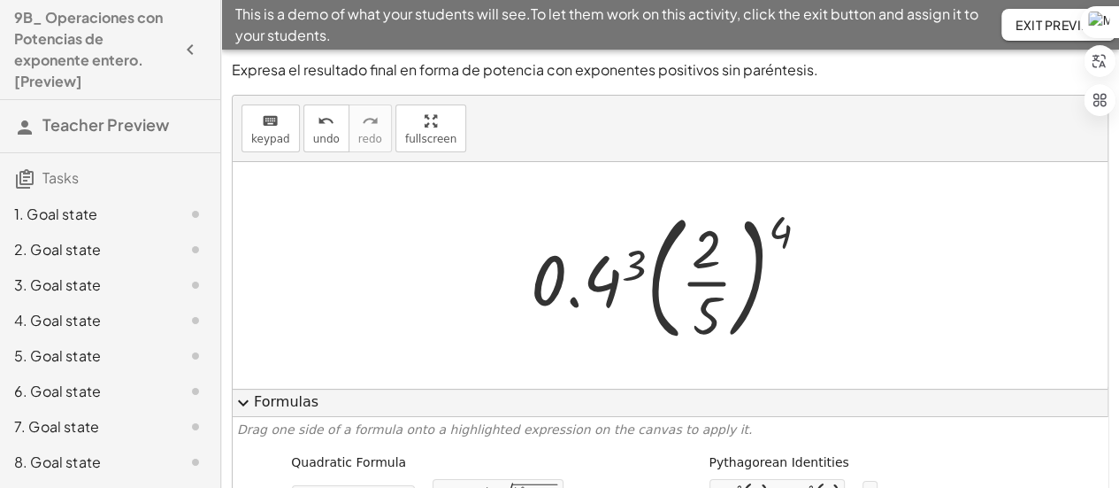
click at [710, 272] on div at bounding box center [677, 275] width 310 height 147
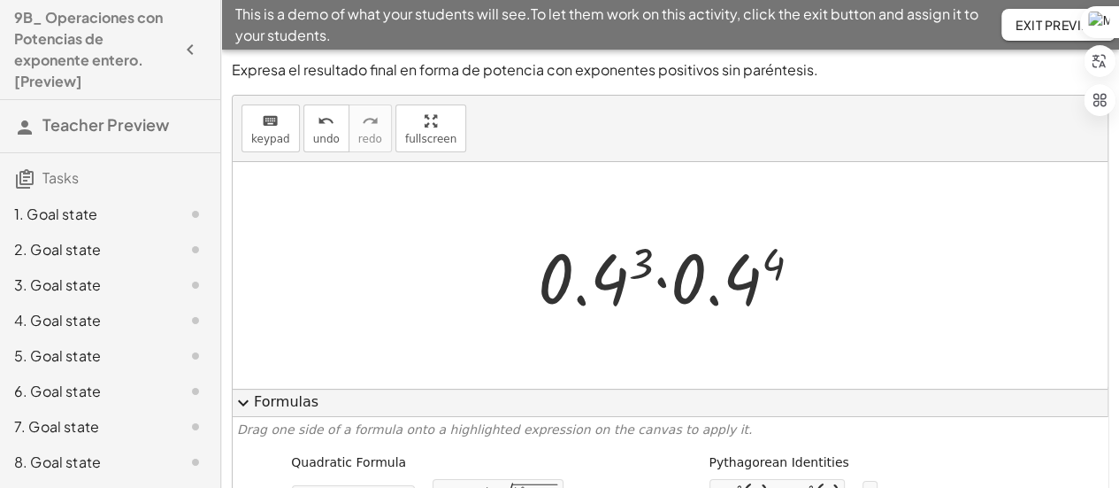
click at [665, 280] on div at bounding box center [677, 275] width 296 height 91
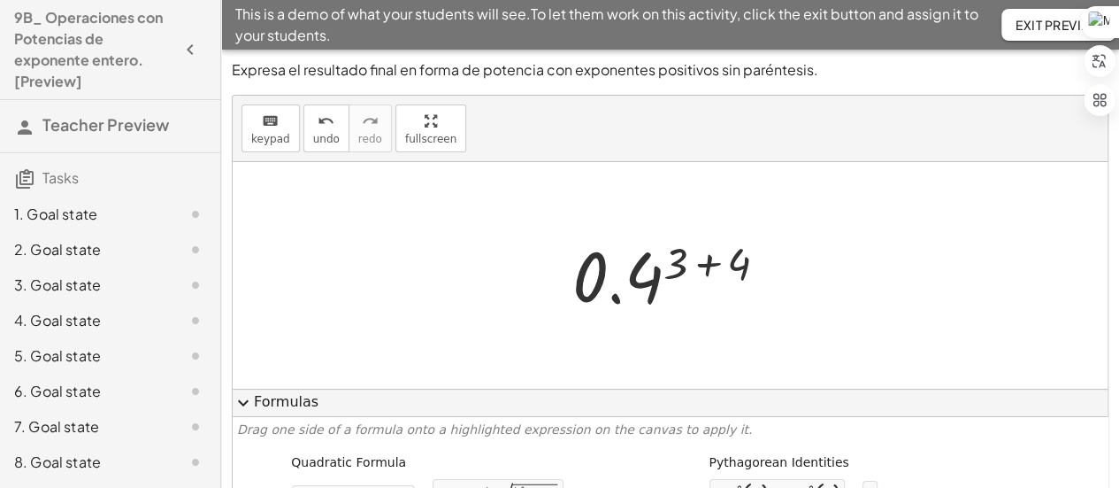
click at [694, 270] on div at bounding box center [677, 276] width 227 height 88
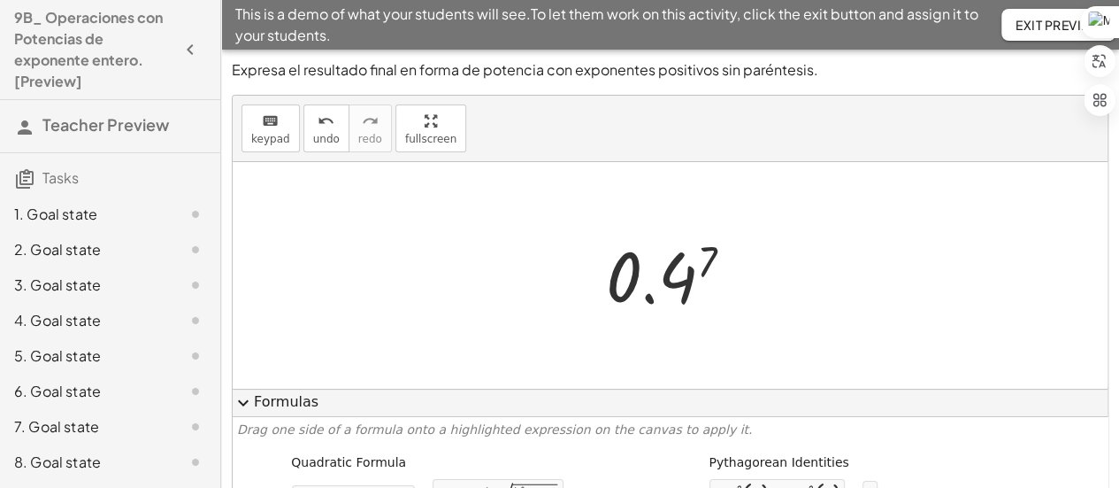
click at [671, 280] on div at bounding box center [676, 276] width 159 height 88
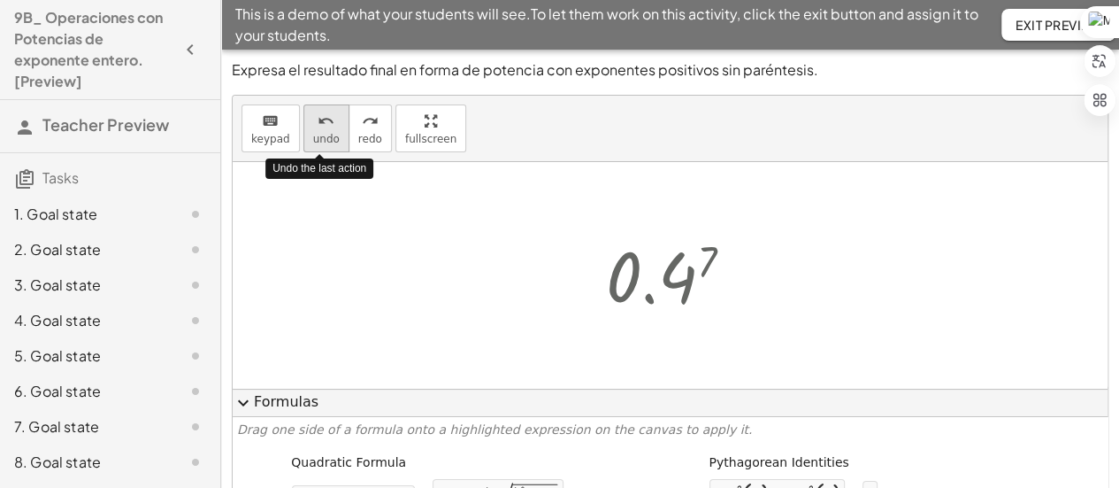
click at [304, 118] on button "undo undo" at bounding box center [327, 128] width 46 height 48
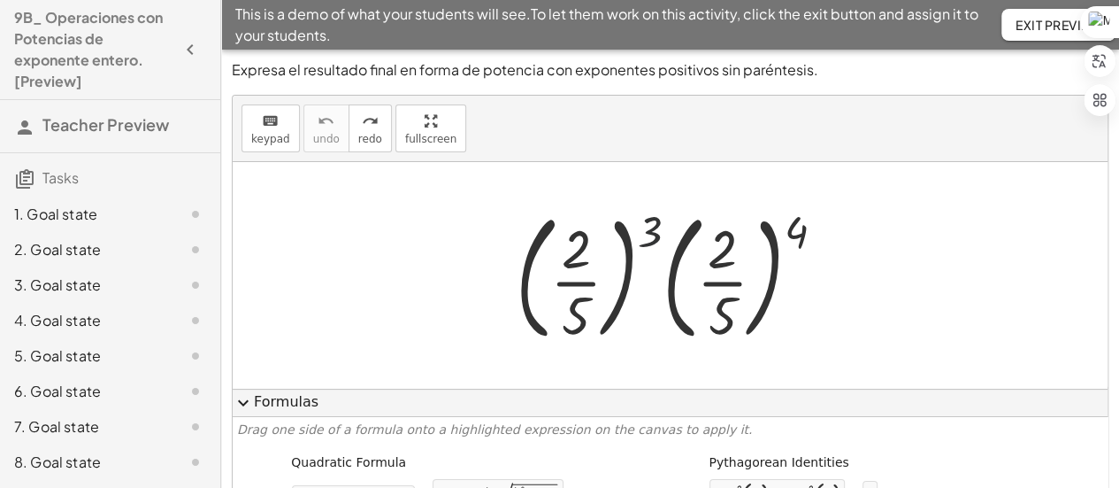
click at [659, 226] on div at bounding box center [677, 275] width 341 height 147
click at [804, 231] on div at bounding box center [677, 275] width 341 height 147
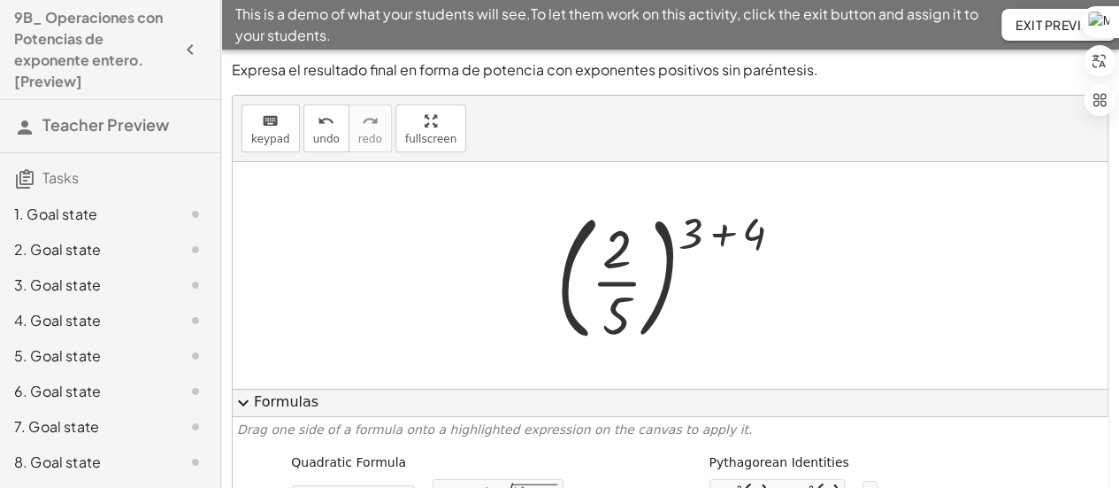
click at [725, 233] on div at bounding box center [677, 275] width 258 height 147
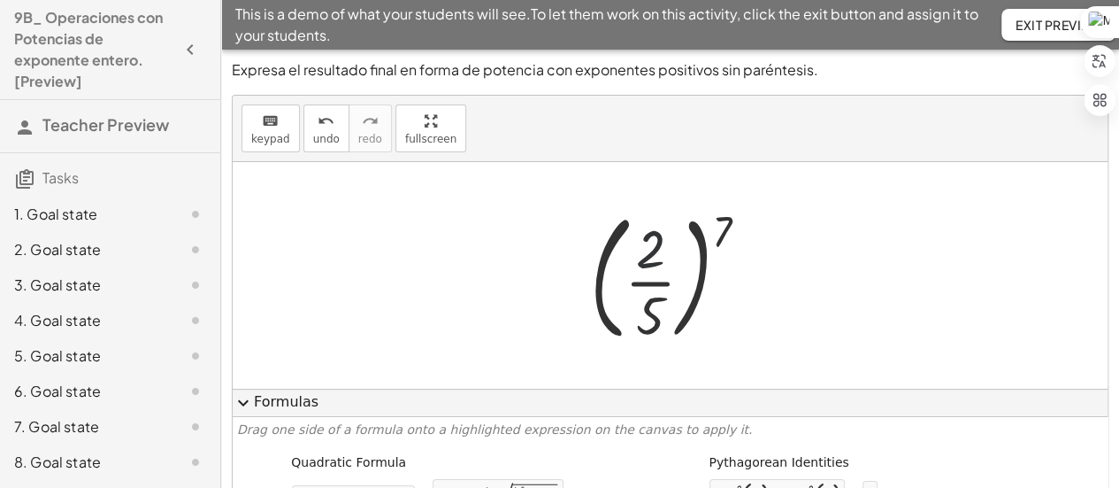
click at [660, 242] on div at bounding box center [676, 275] width 190 height 147
click at [700, 276] on div at bounding box center [676, 275] width 190 height 147
click at [729, 222] on div at bounding box center [676, 275] width 190 height 147
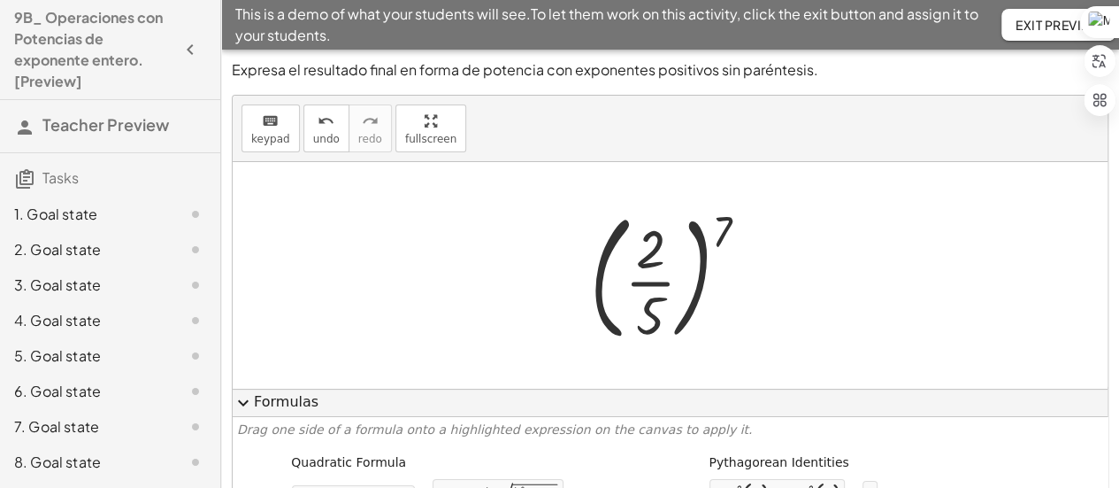
click at [729, 222] on div at bounding box center [676, 275] width 190 height 147
click at [702, 227] on div at bounding box center [676, 275] width 190 height 147
click at [600, 273] on div at bounding box center [676, 275] width 190 height 147
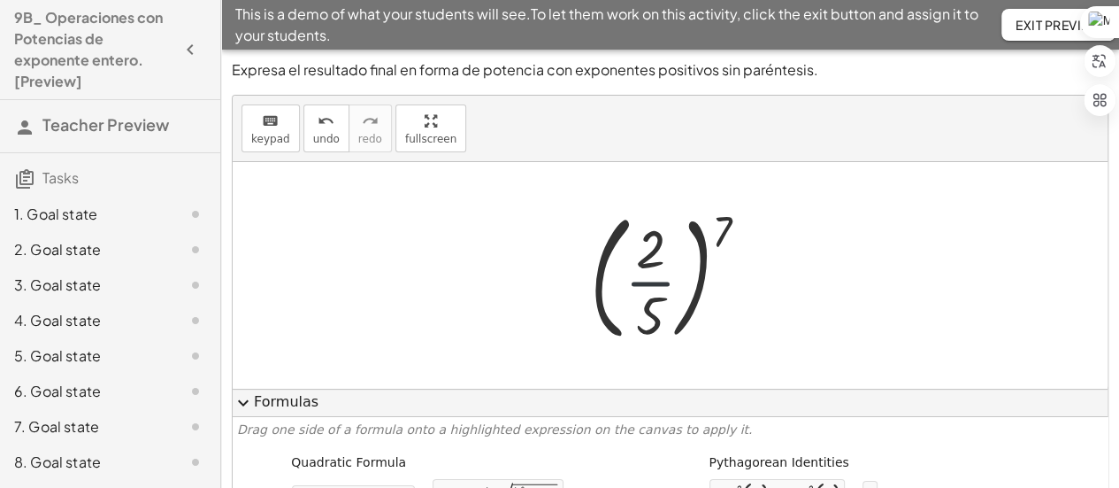
click at [644, 284] on div at bounding box center [676, 275] width 190 height 147
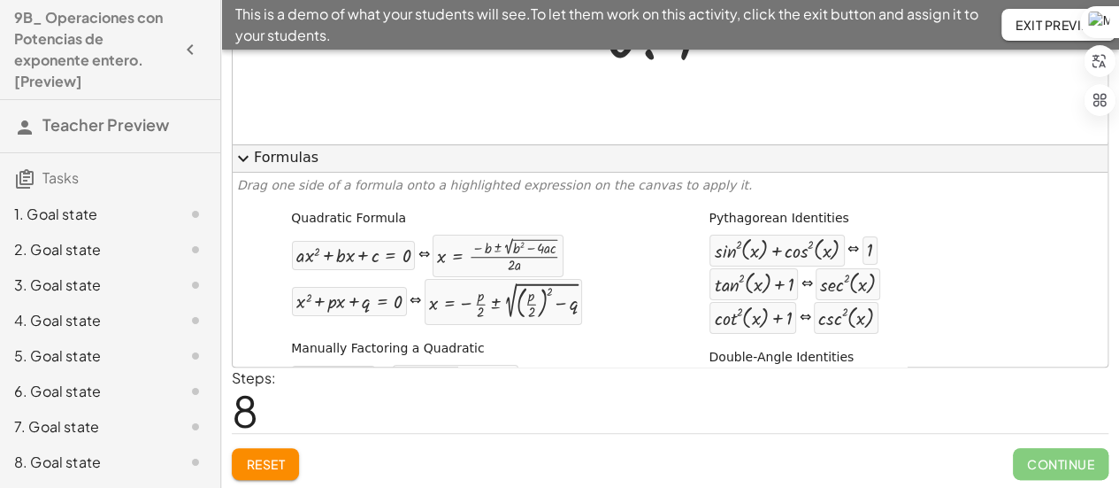
scroll to position [245, 0]
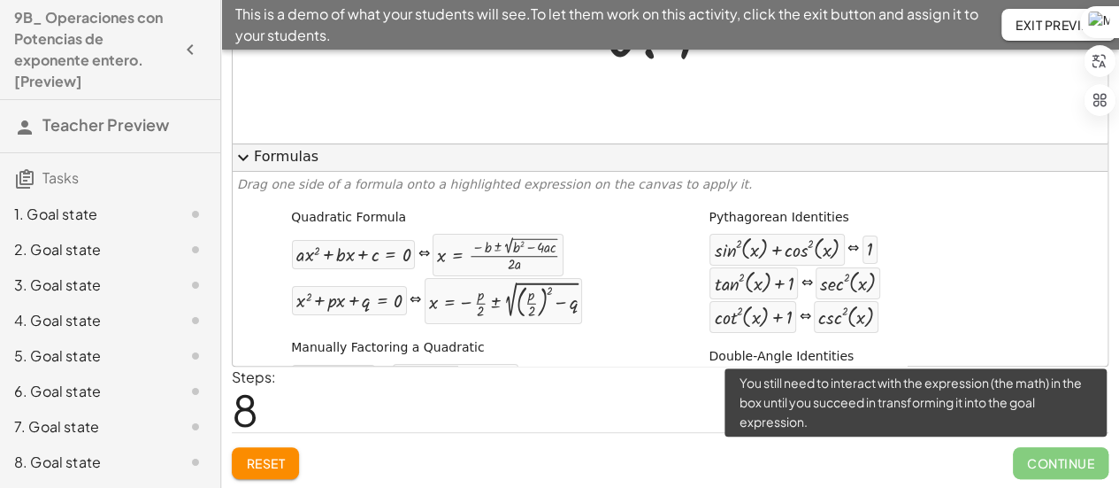
click at [1039, 452] on span "Continue" at bounding box center [1061, 463] width 96 height 32
click at [1041, 458] on span "Continue" at bounding box center [1061, 463] width 96 height 32
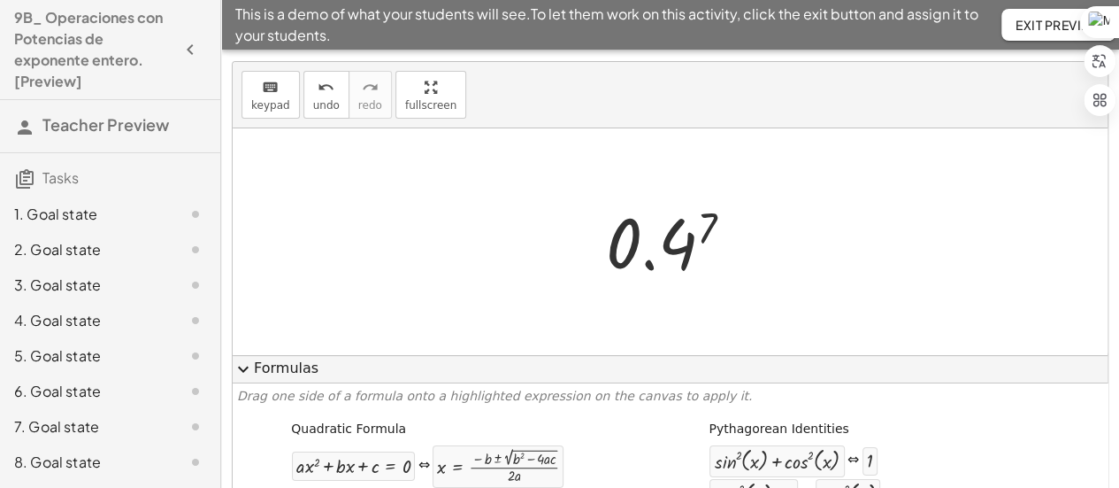
scroll to position [0, 0]
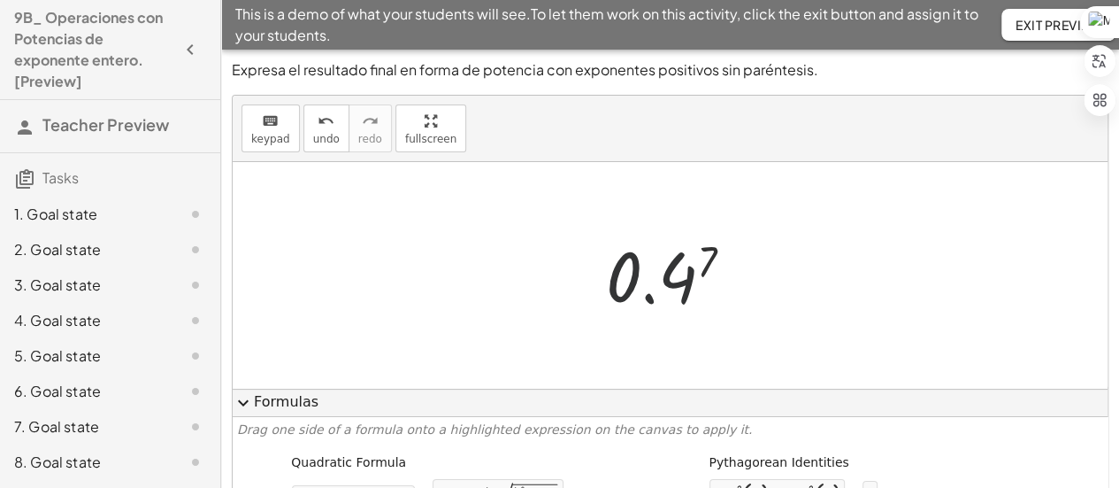
click at [682, 282] on div at bounding box center [676, 276] width 159 height 88
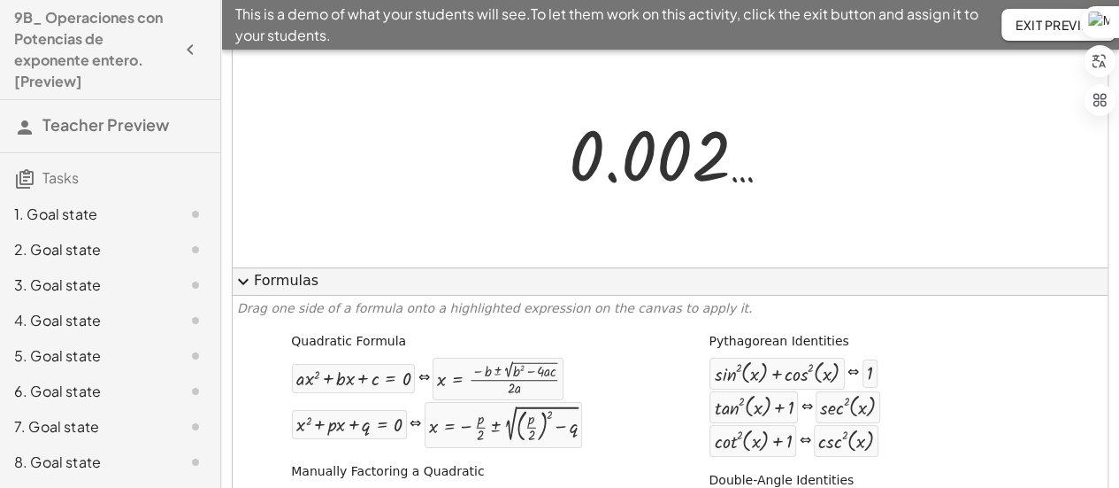
scroll to position [245, 0]
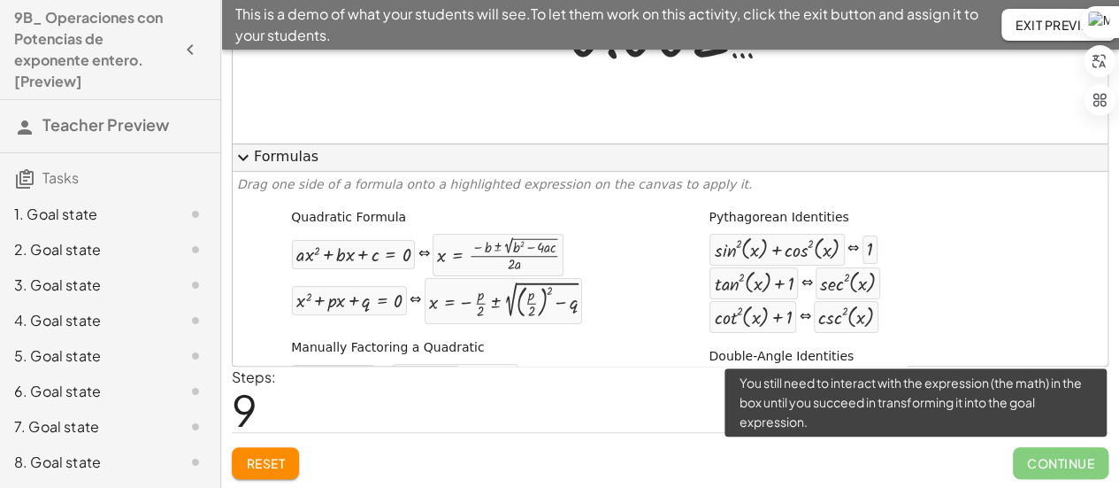
click at [1055, 458] on span "Continue" at bounding box center [1061, 463] width 96 height 32
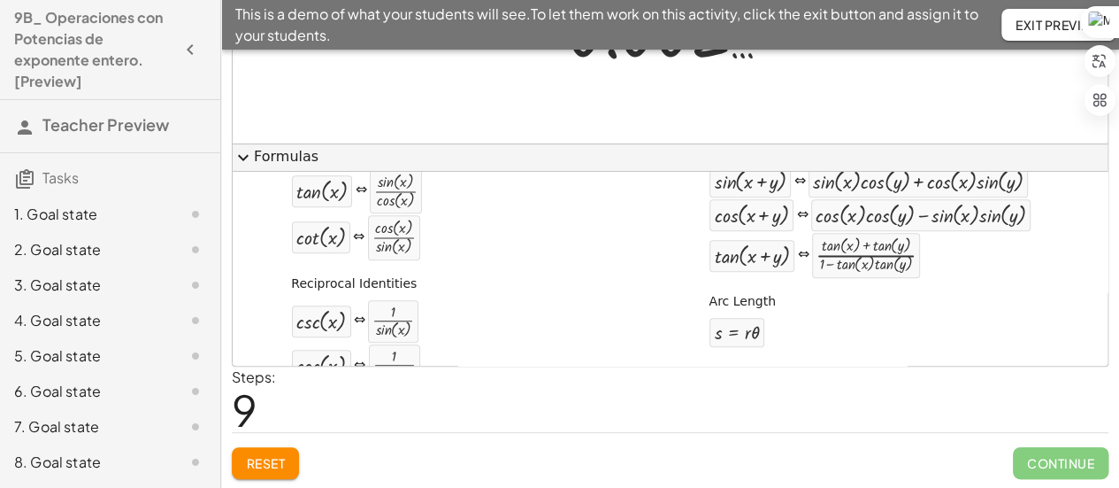
scroll to position [646, 0]
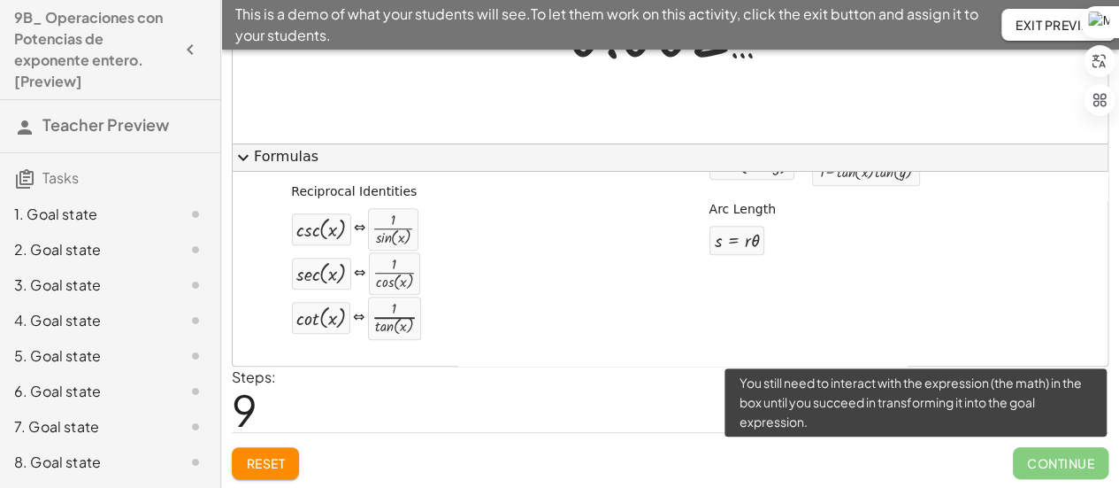
click at [1063, 462] on span "Continue" at bounding box center [1061, 463] width 96 height 32
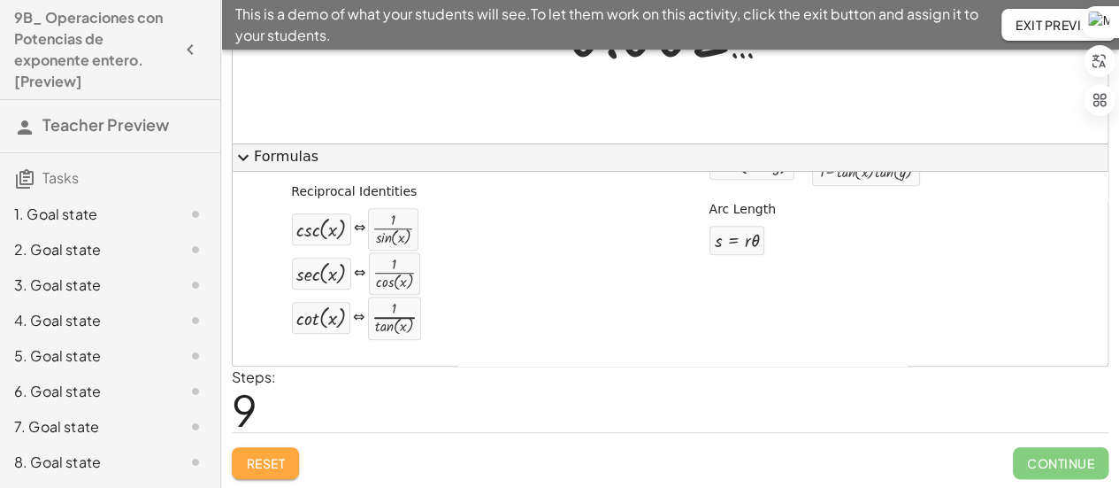
click at [258, 451] on button "Reset" at bounding box center [265, 463] width 67 height 32
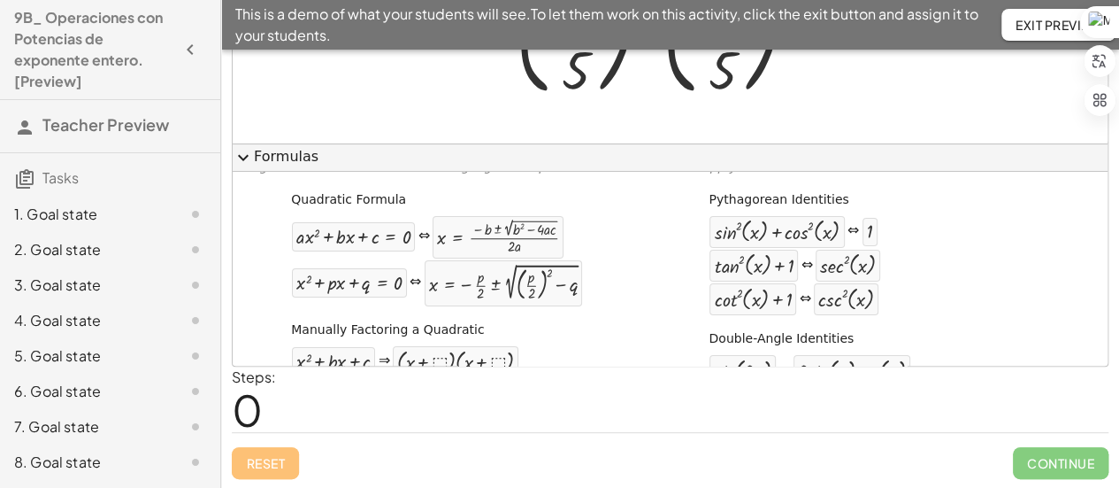
scroll to position [0, 0]
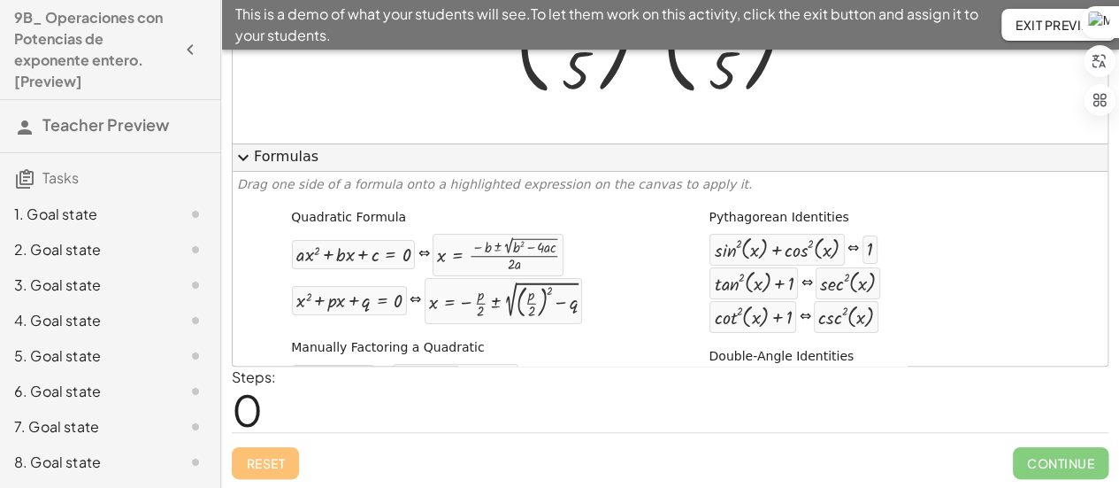
click at [241, 149] on span "expand_more" at bounding box center [243, 157] width 21 height 21
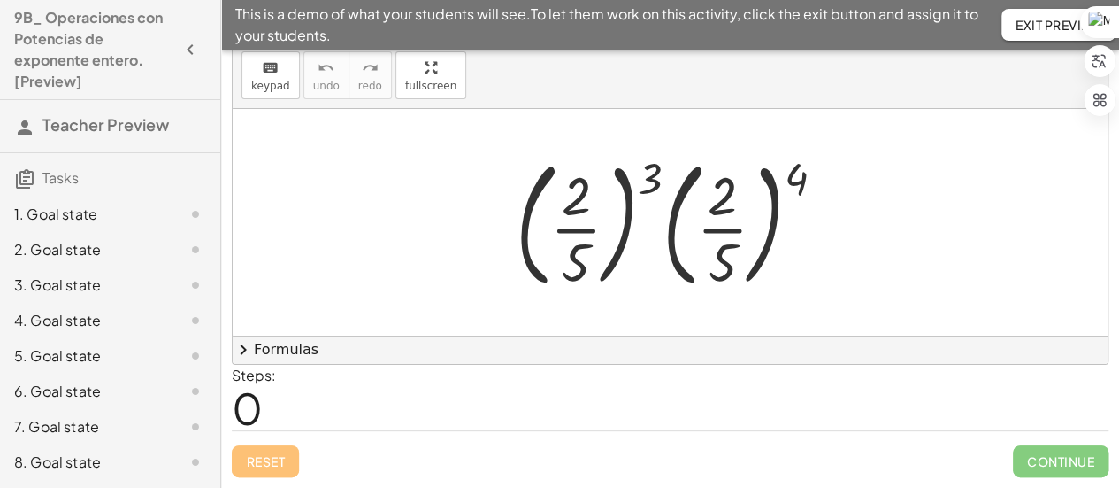
scroll to position [51, 0]
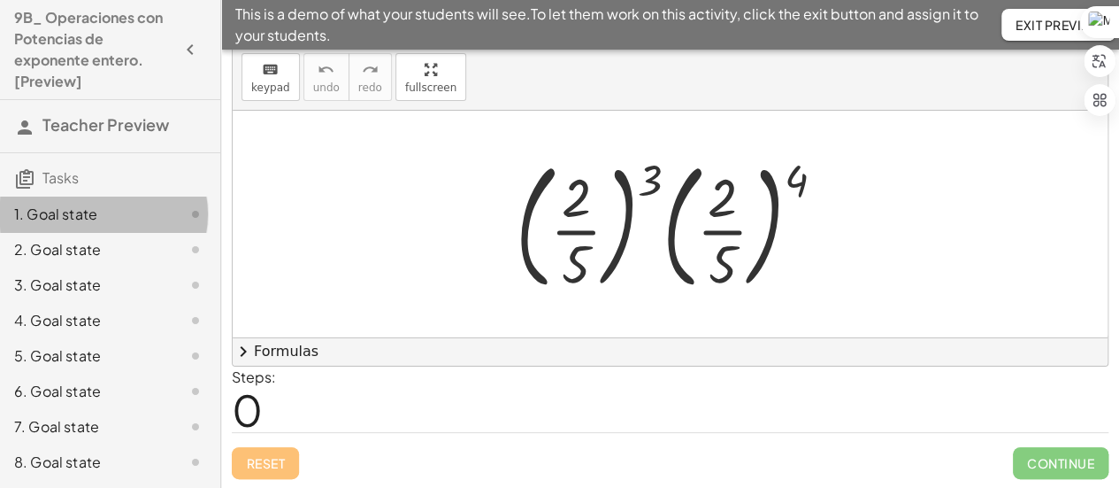
click at [80, 219] on div "1. Goal state" at bounding box center [85, 214] width 142 height 21
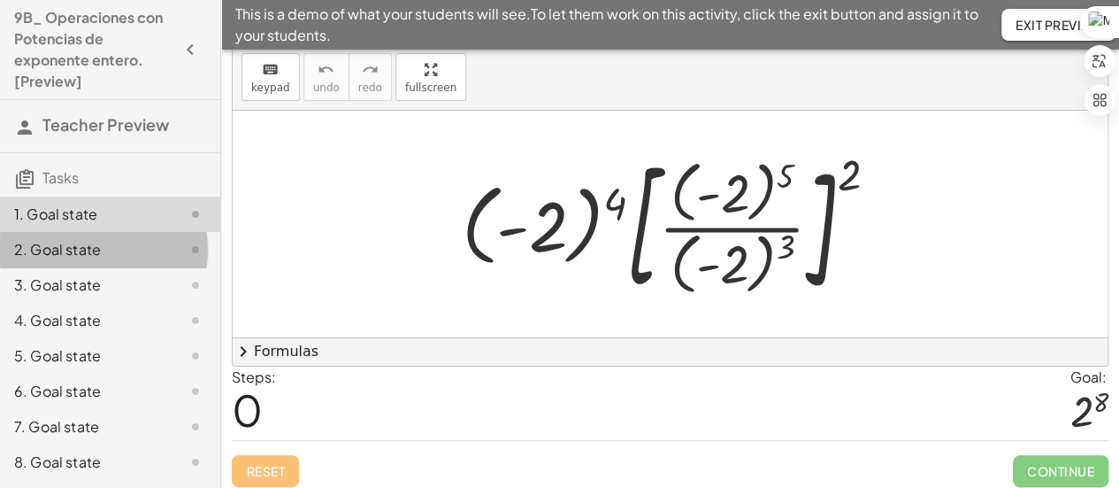
click at [78, 251] on div "2. Goal state" at bounding box center [85, 249] width 142 height 21
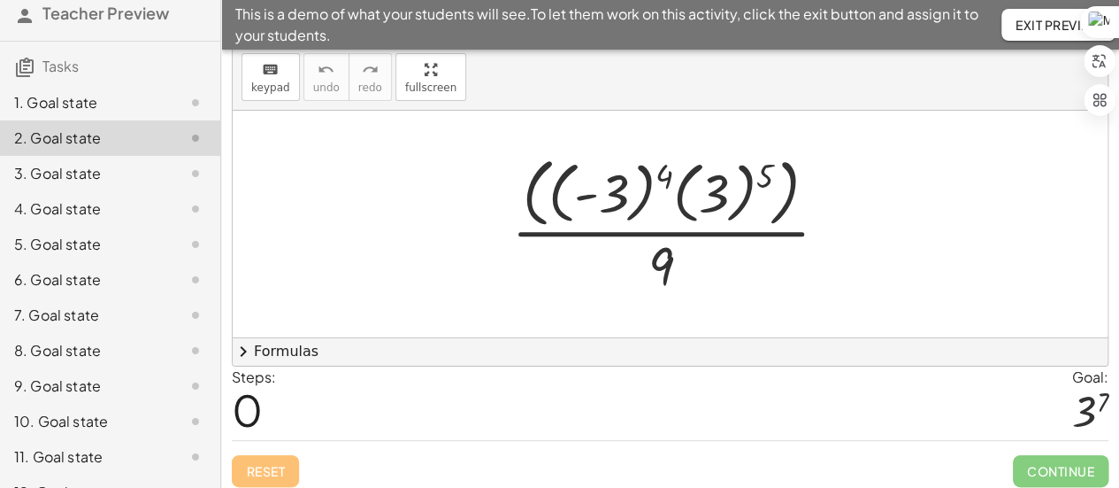
scroll to position [171, 0]
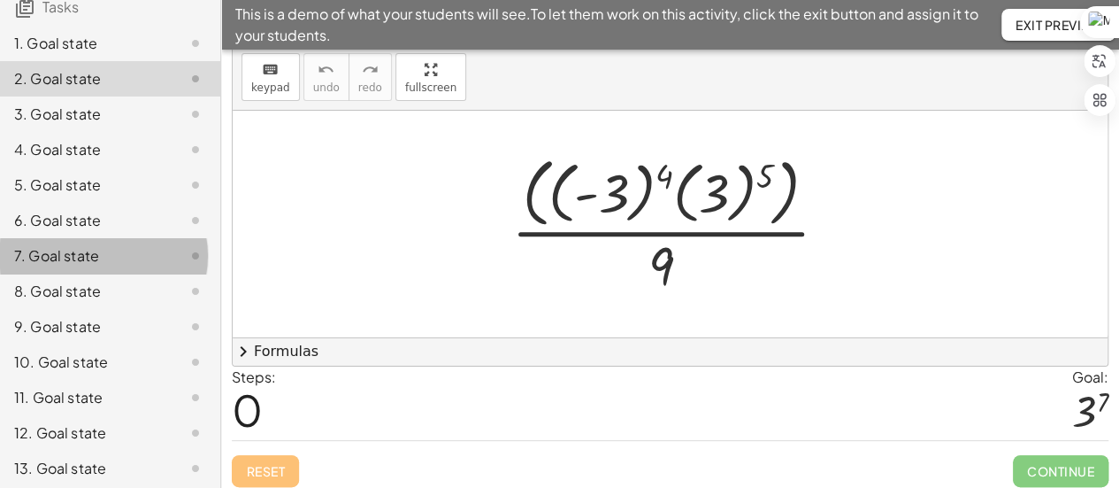
click at [78, 251] on div "7. Goal state" at bounding box center [85, 255] width 142 height 21
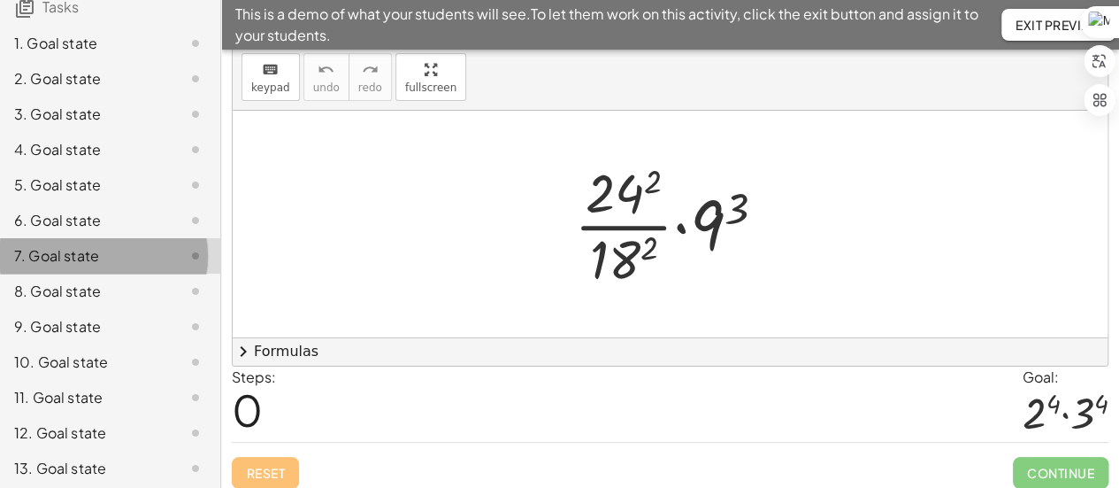
click at [78, 251] on div "7. Goal state" at bounding box center [85, 255] width 142 height 21
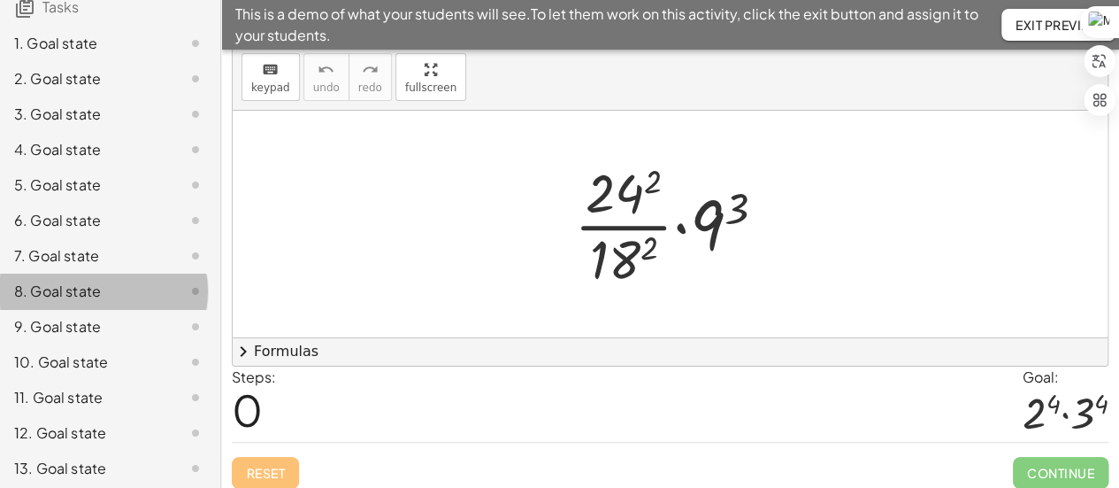
click at [66, 291] on div "8. Goal state" at bounding box center [85, 291] width 142 height 21
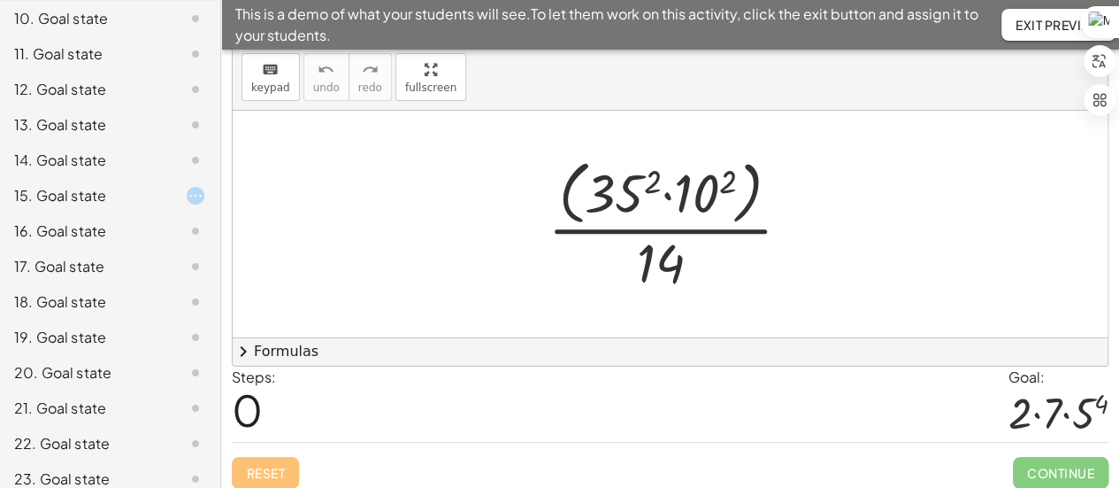
scroll to position [529, 0]
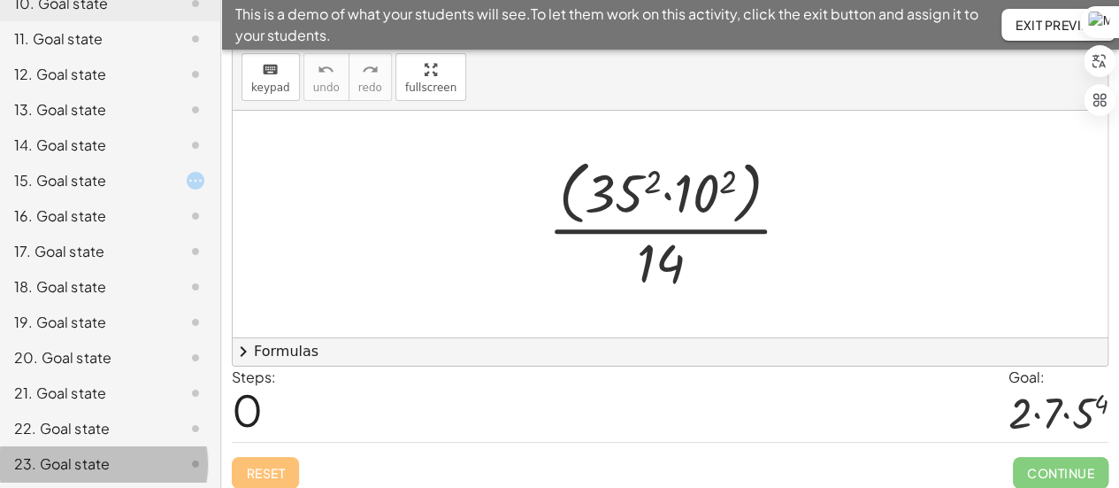
click at [57, 450] on div "23. Goal state" at bounding box center [110, 463] width 220 height 35
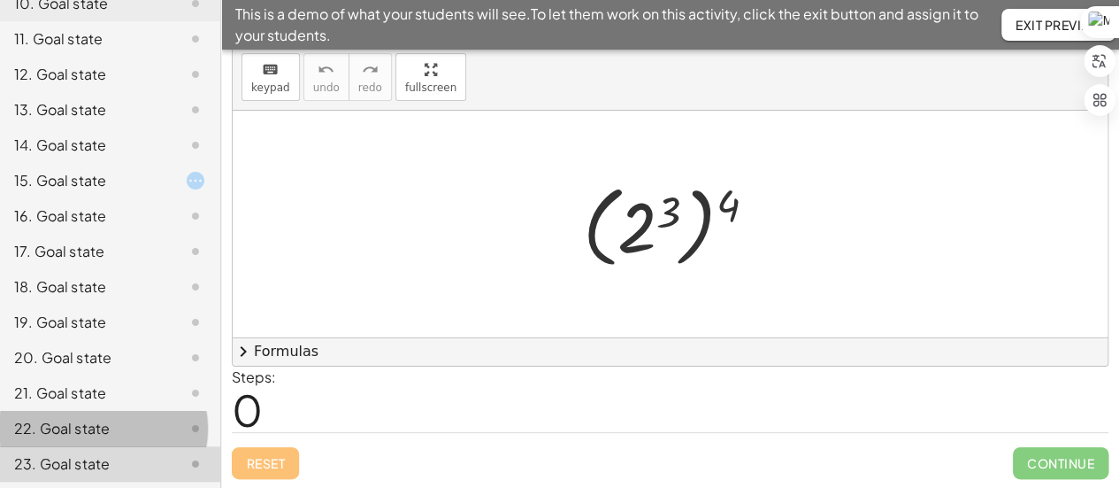
click at [67, 431] on div "22. Goal state" at bounding box center [85, 428] width 142 height 21
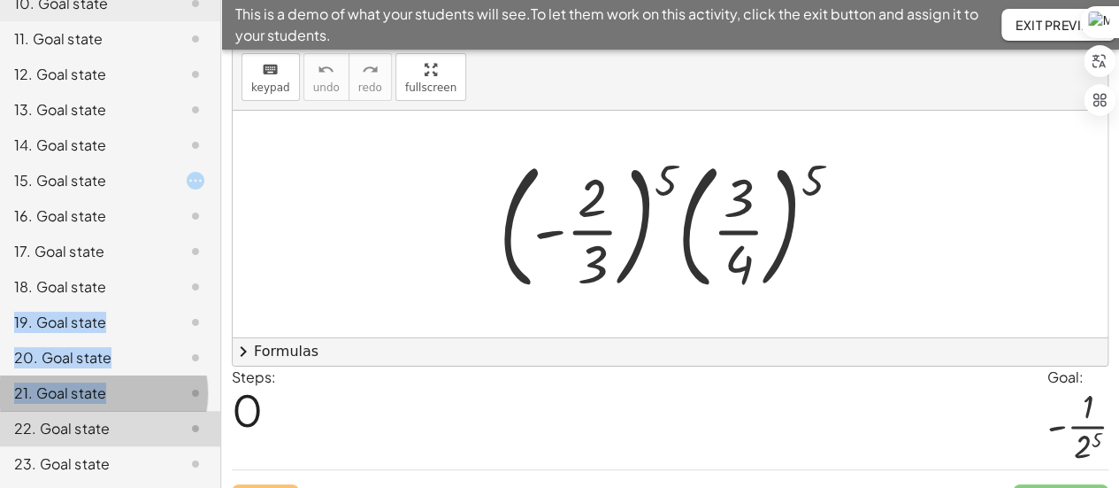
drag, startPoint x: 157, startPoint y: 376, endPoint x: 221, endPoint y: 291, distance: 106.7
click at [219, 293] on div "9B_ Operaciones con Potencias de exponente entero. [Preview] Teacher Preview Ta…" at bounding box center [110, 244] width 220 height 488
